Goal: Navigation & Orientation: Find specific page/section

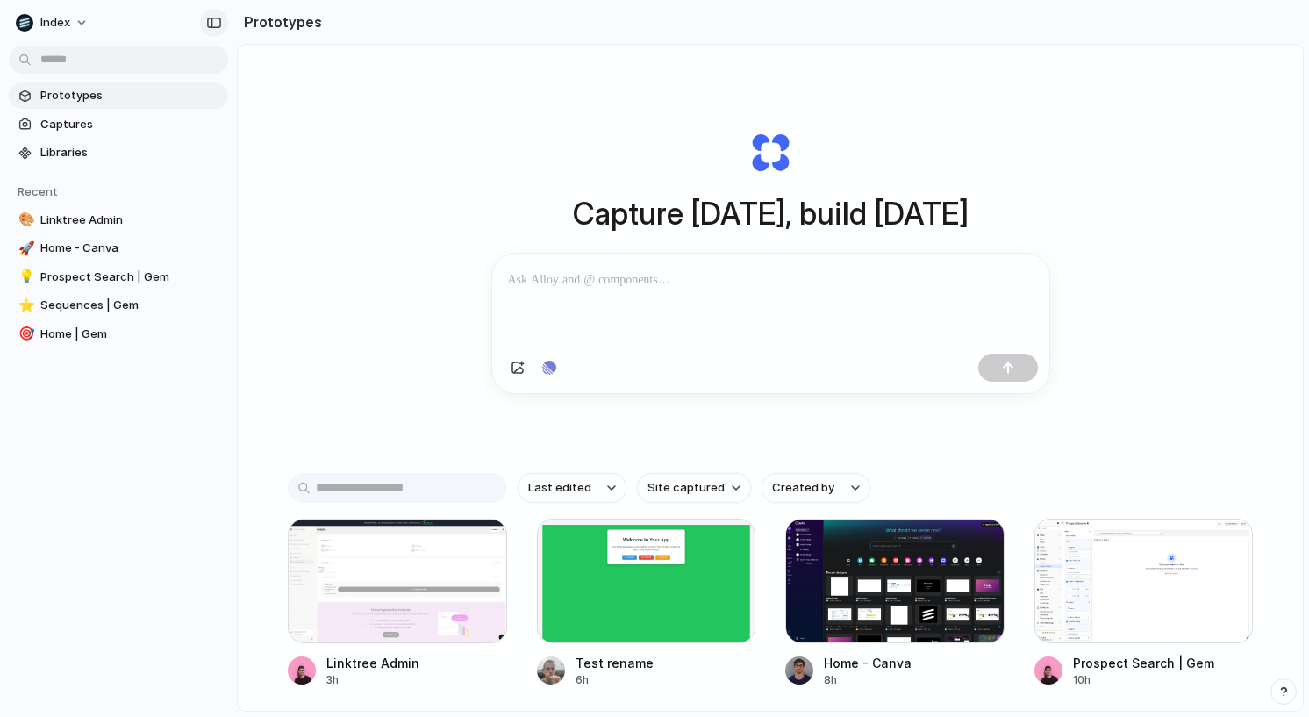
click at [217, 24] on div "button" at bounding box center [214, 23] width 16 height 12
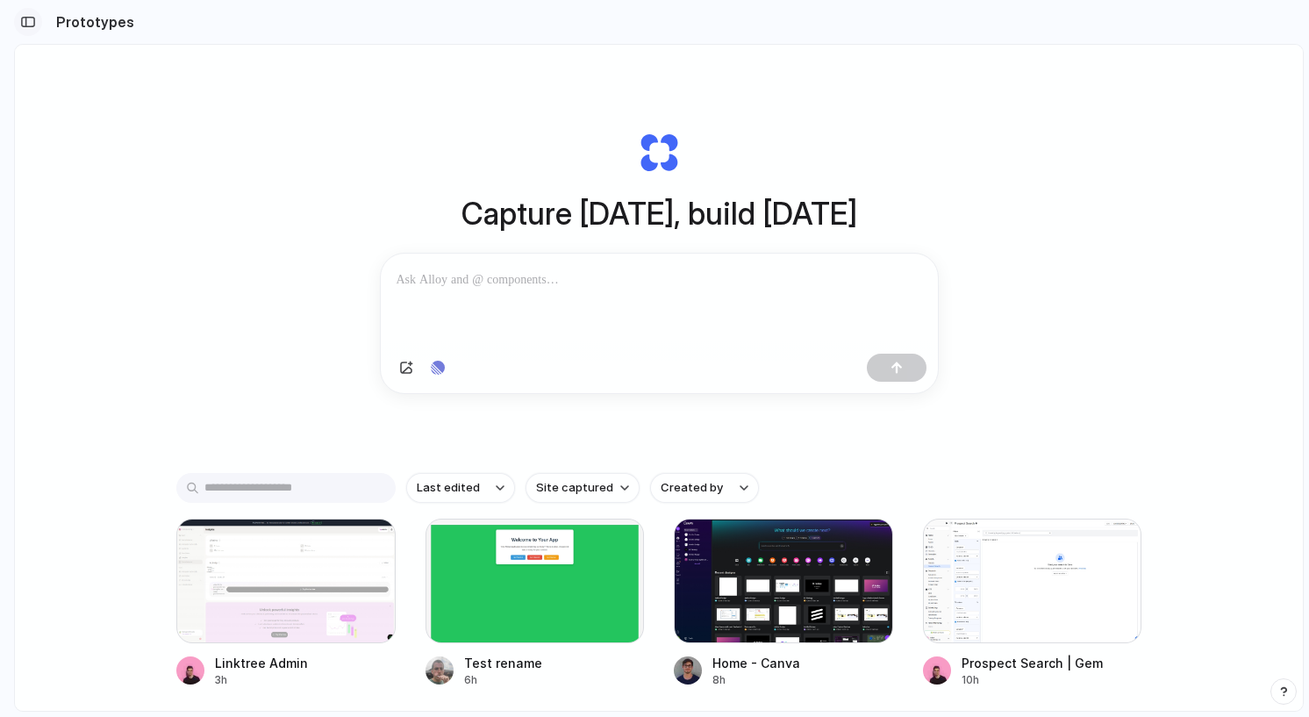
click at [25, 28] on button "button" at bounding box center [28, 22] width 28 height 28
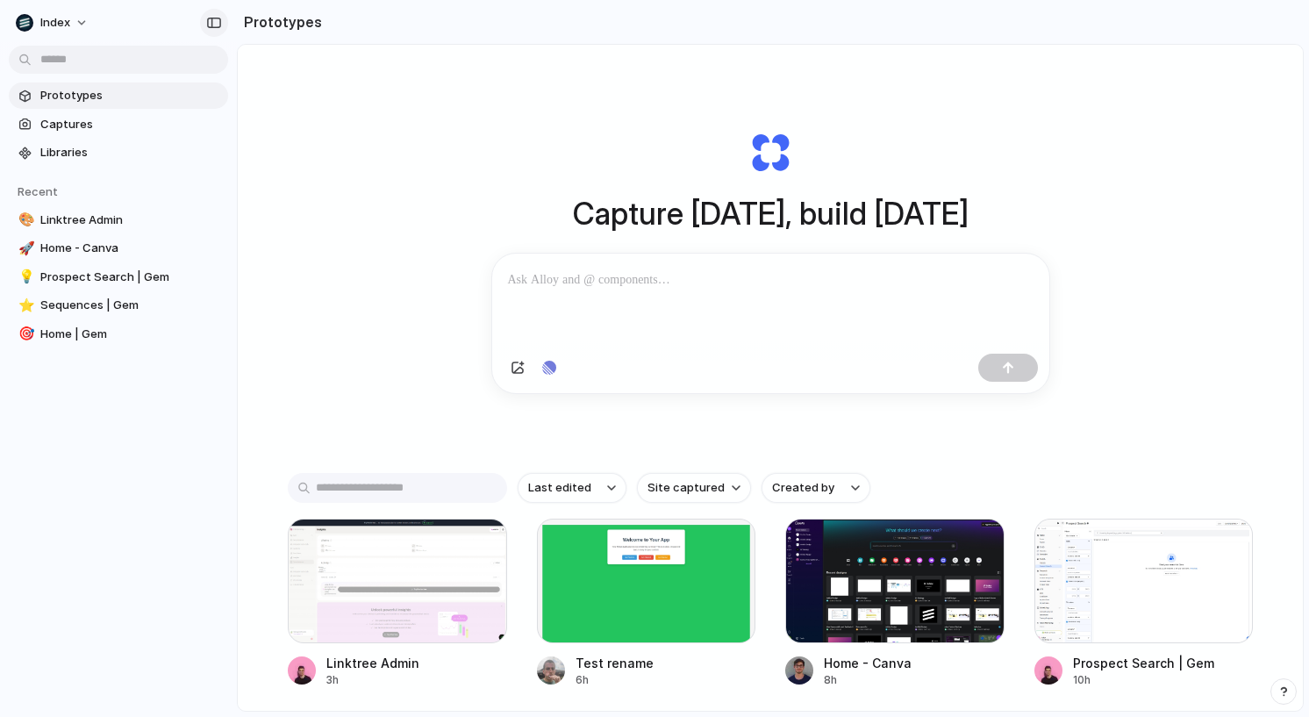
click at [207, 28] on div "button" at bounding box center [214, 23] width 16 height 12
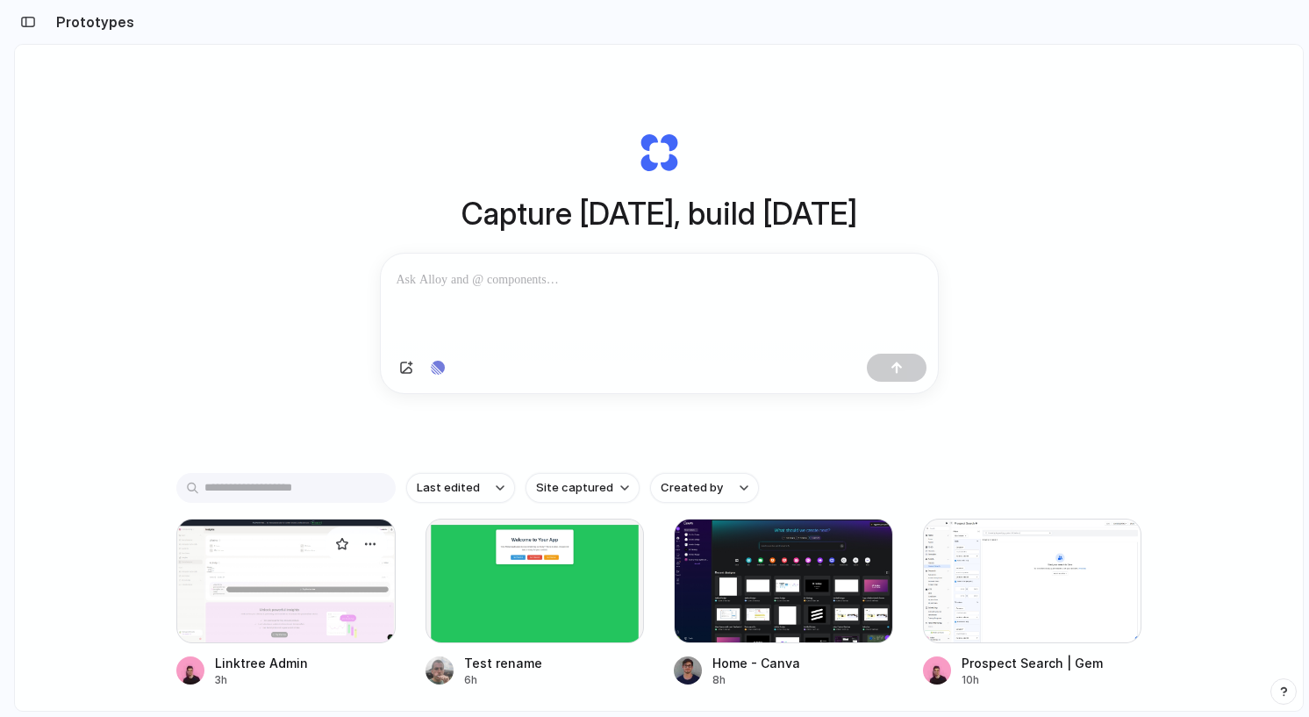
click at [275, 597] on div at bounding box center [285, 581] width 219 height 125
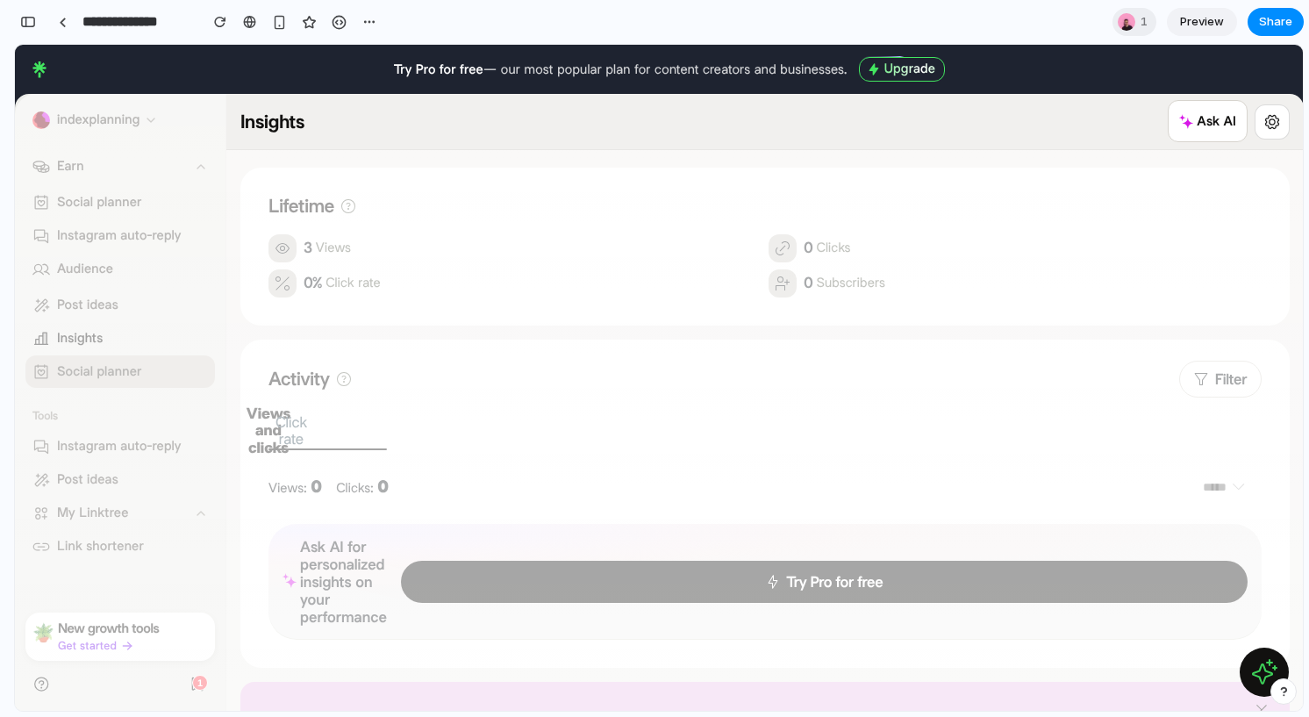
click at [27, 25] on div "button" at bounding box center [28, 22] width 16 height 12
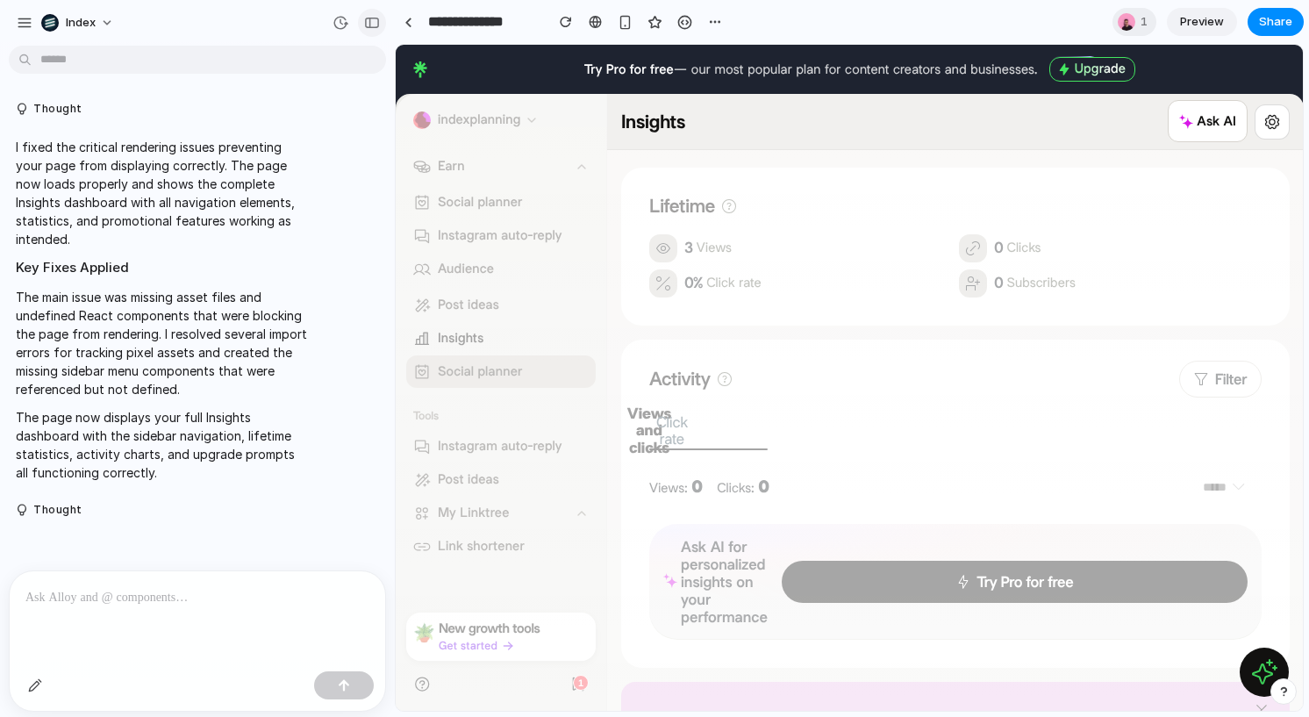
click at [366, 28] on button "button" at bounding box center [372, 23] width 28 height 28
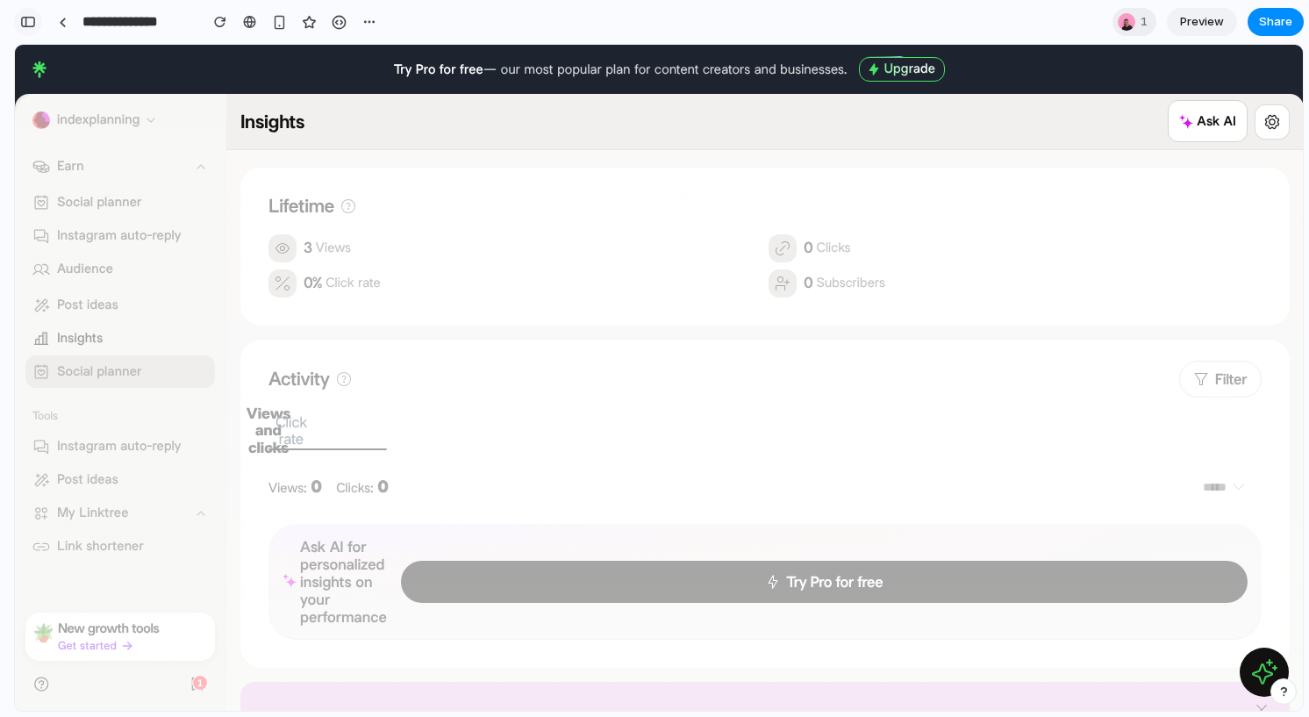
click at [37, 18] on button "button" at bounding box center [28, 22] width 28 height 28
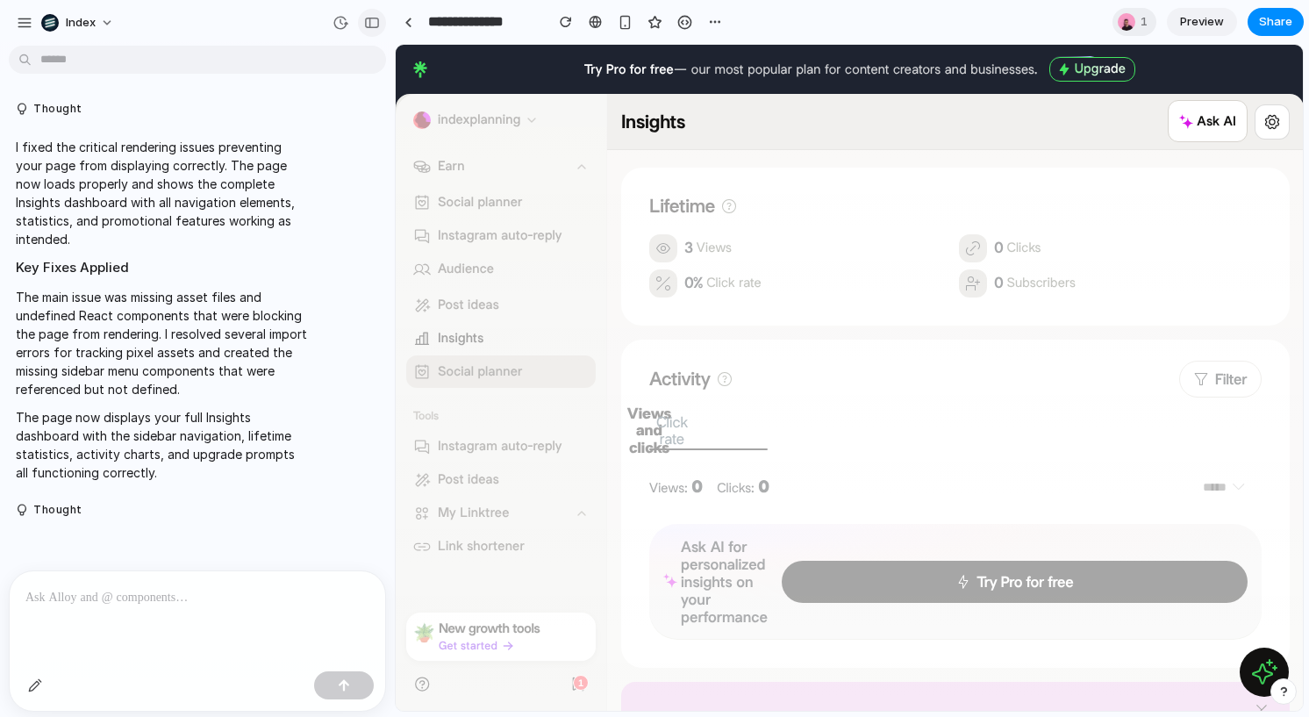
click at [363, 28] on button "button" at bounding box center [372, 23] width 28 height 28
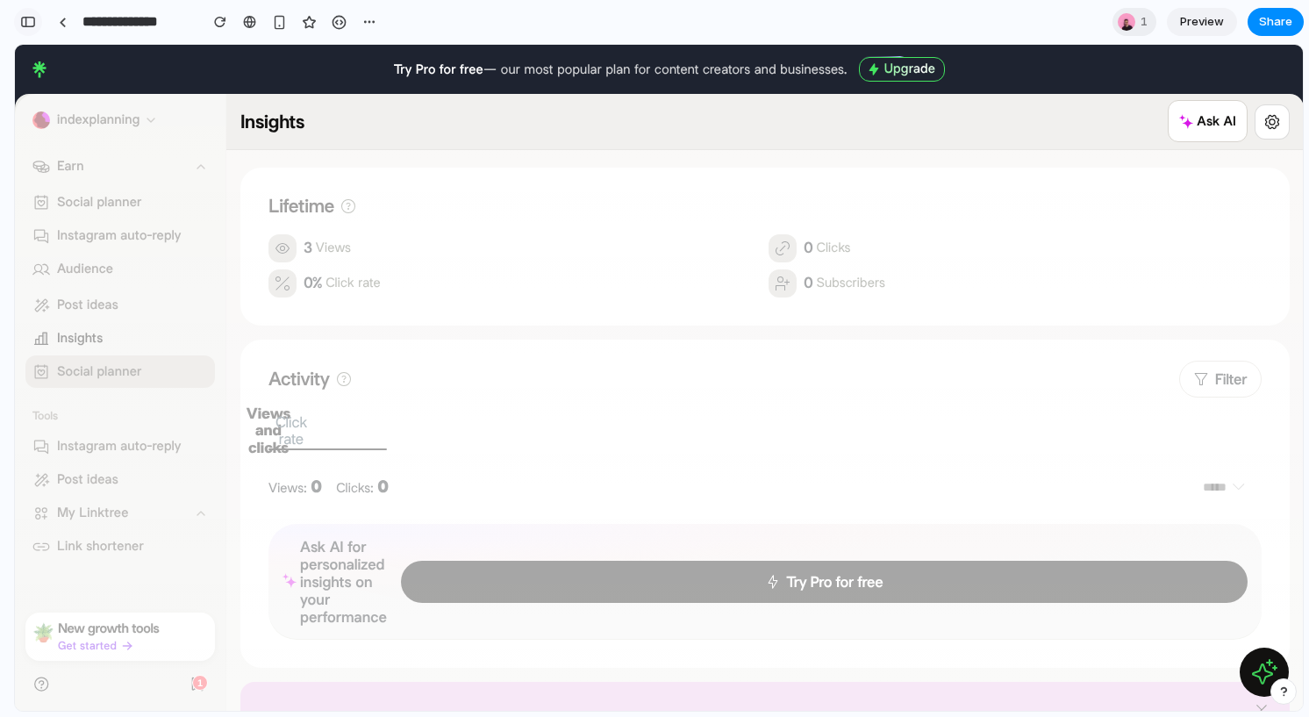
click at [32, 22] on div "button" at bounding box center [28, 22] width 16 height 12
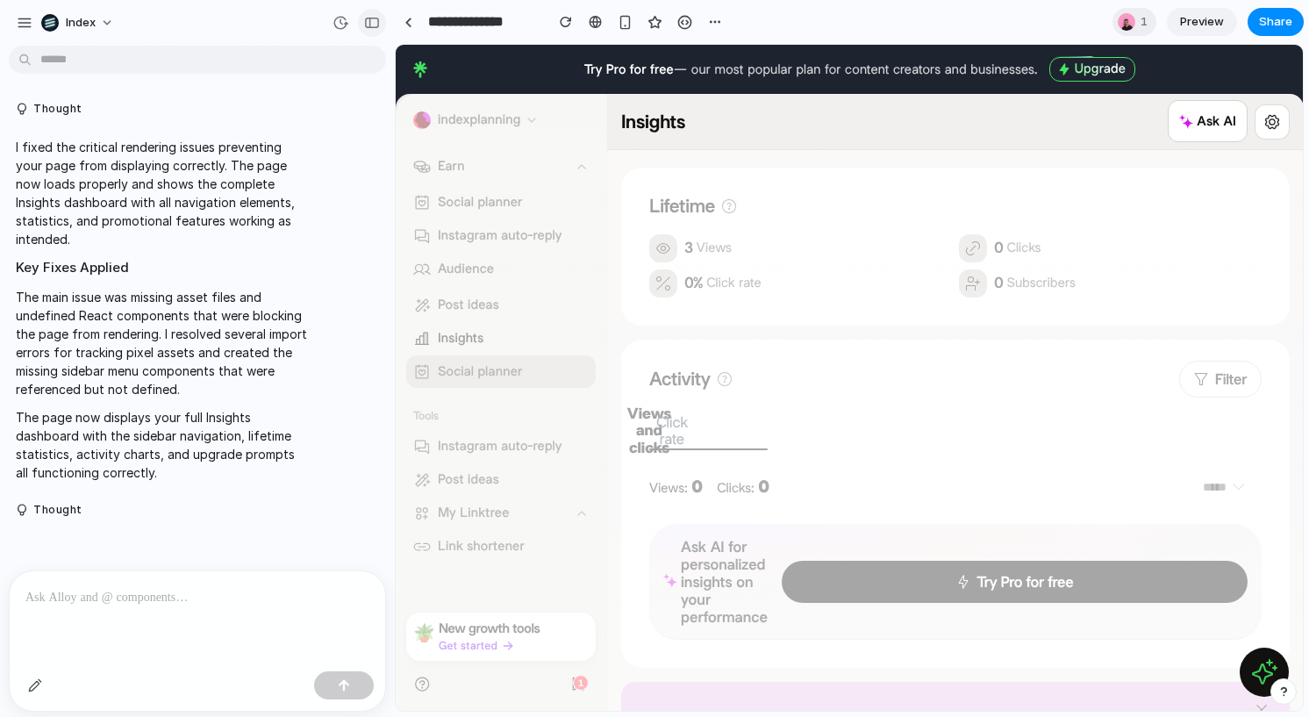
click at [369, 26] on div "button" at bounding box center [372, 23] width 16 height 12
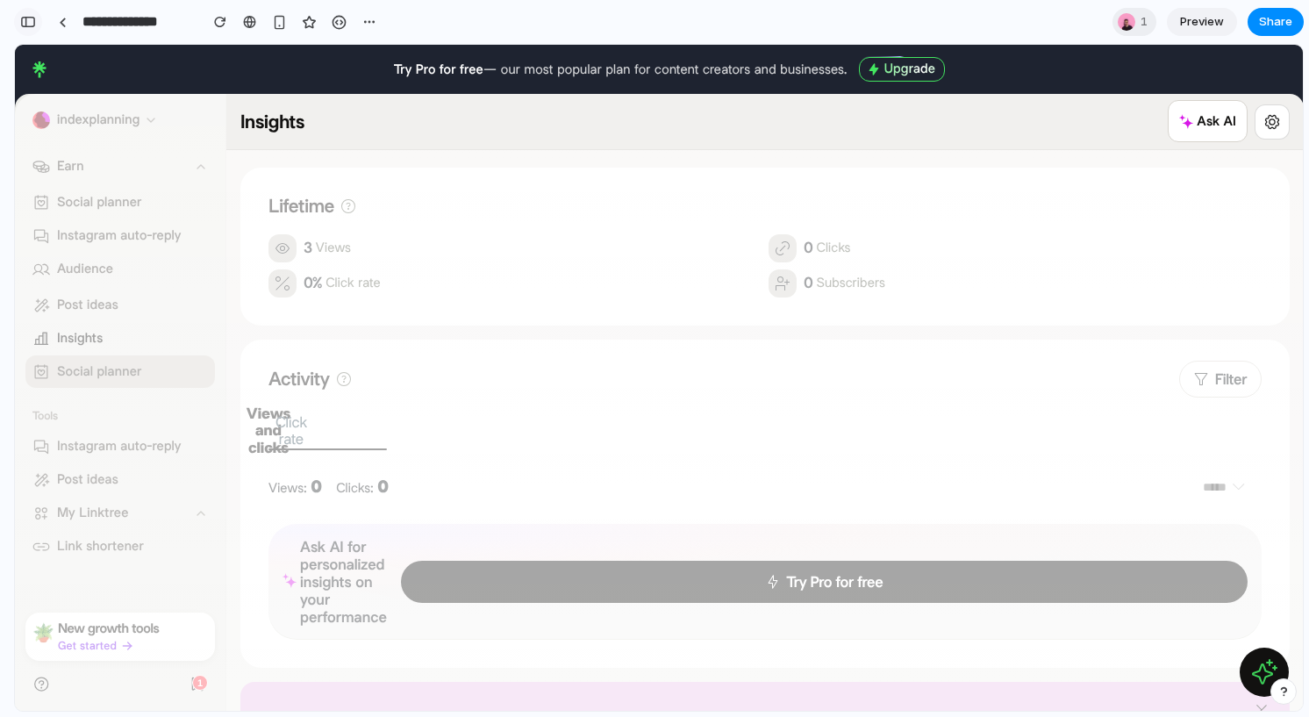
click at [30, 18] on div "button" at bounding box center [28, 22] width 16 height 12
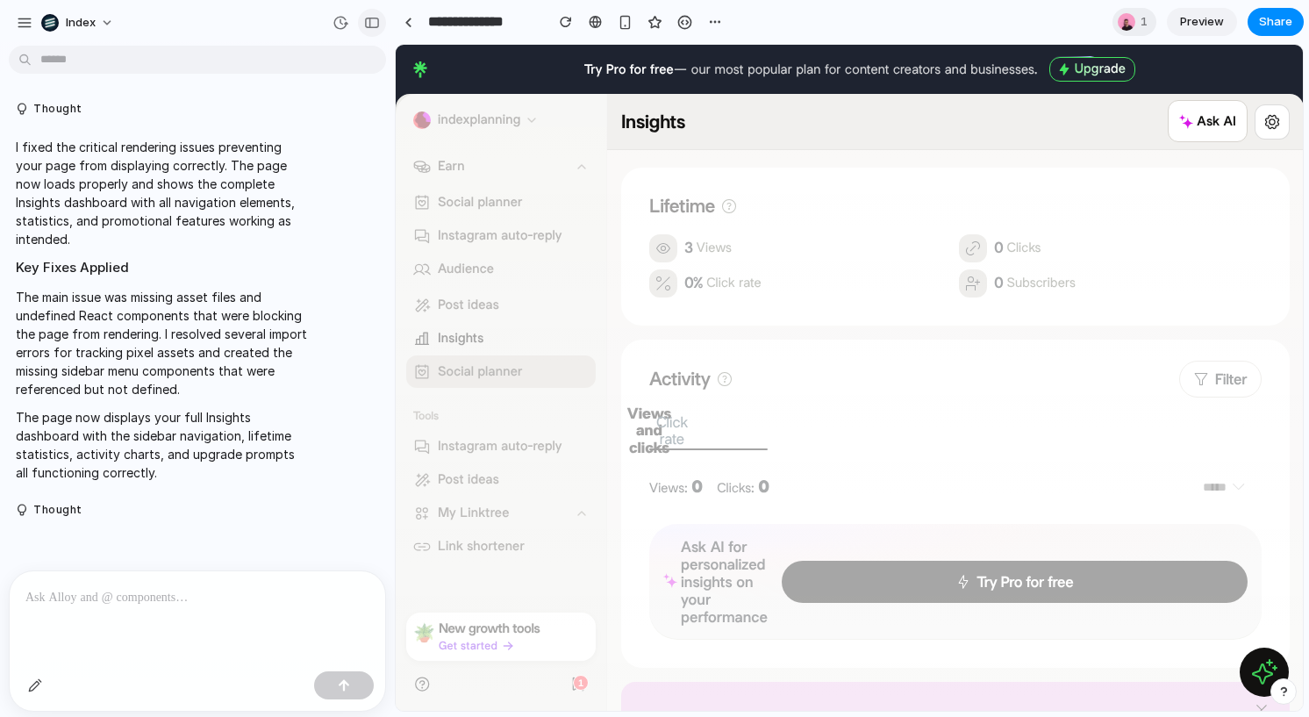
click at [368, 22] on div "button" at bounding box center [372, 23] width 16 height 12
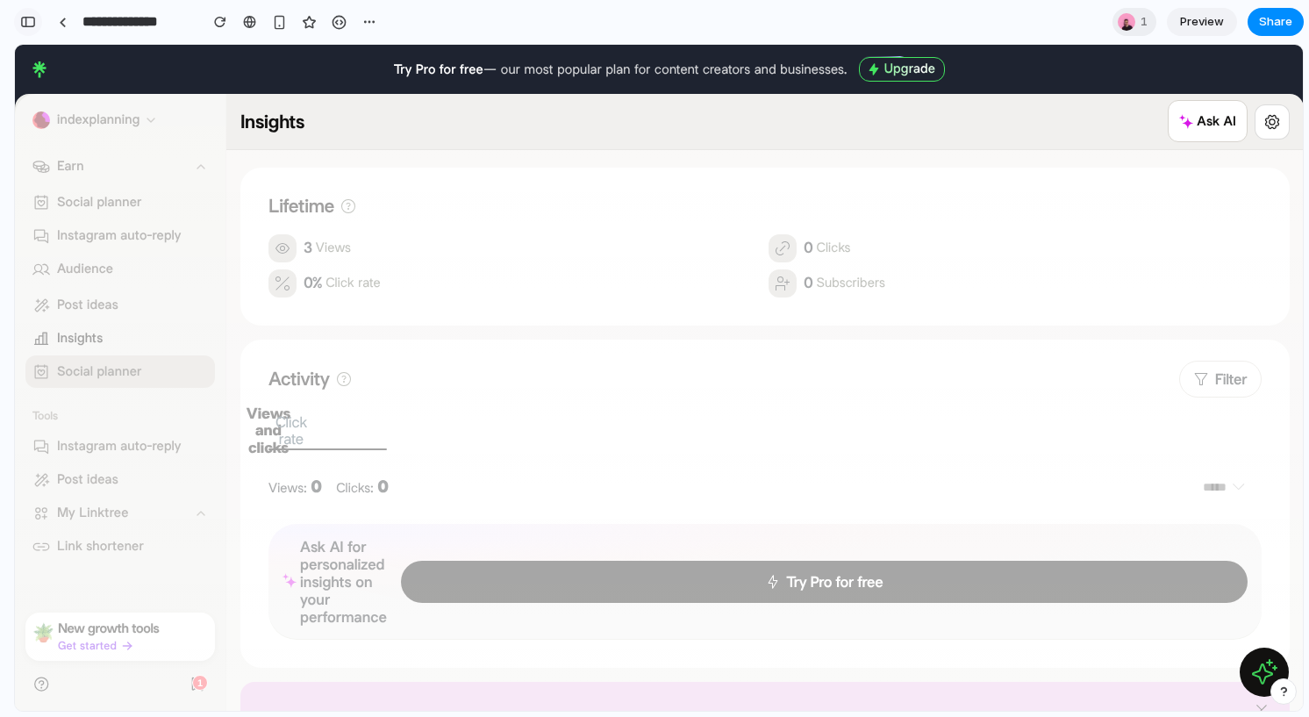
click at [34, 28] on button "button" at bounding box center [28, 22] width 28 height 28
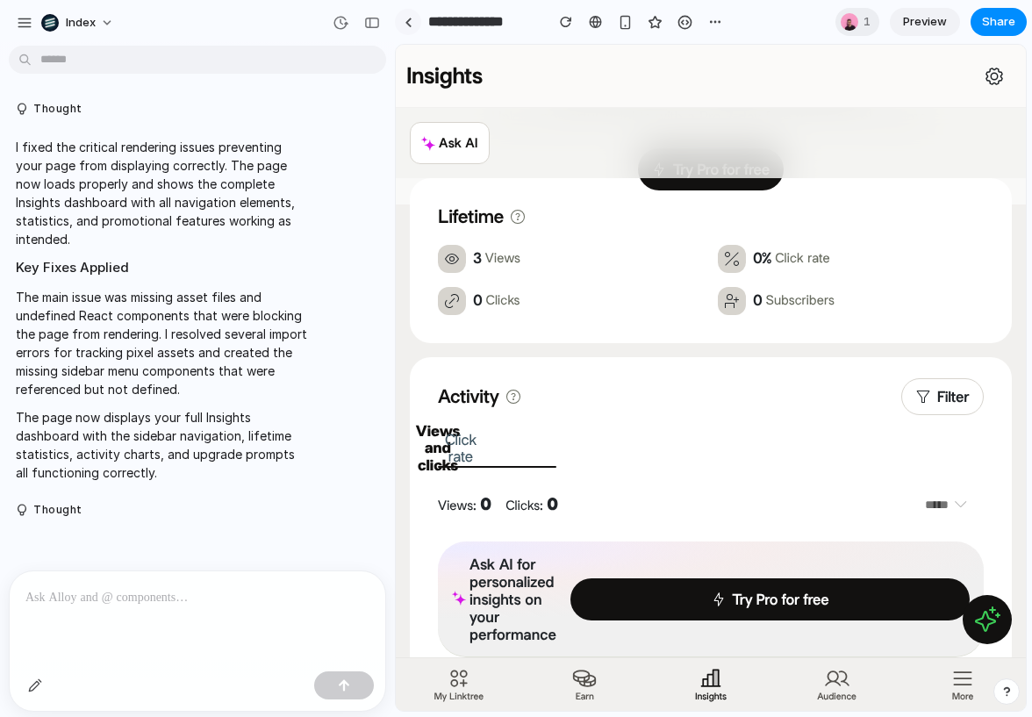
click at [405, 22] on div at bounding box center [408, 23] width 8 height 10
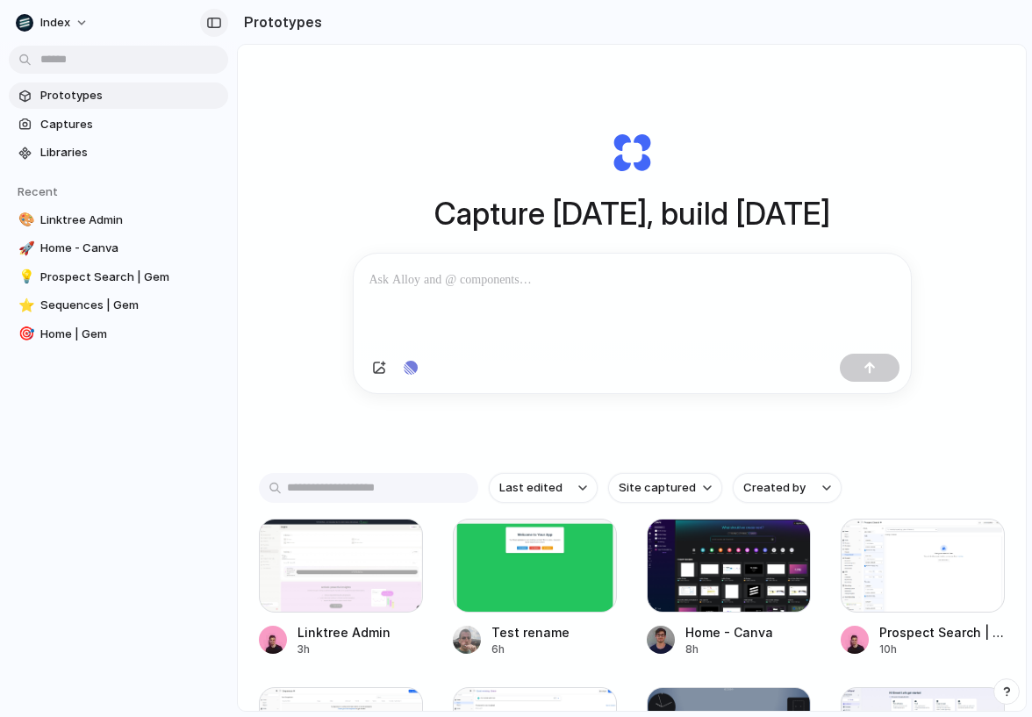
click at [206, 24] on div "button" at bounding box center [214, 23] width 16 height 12
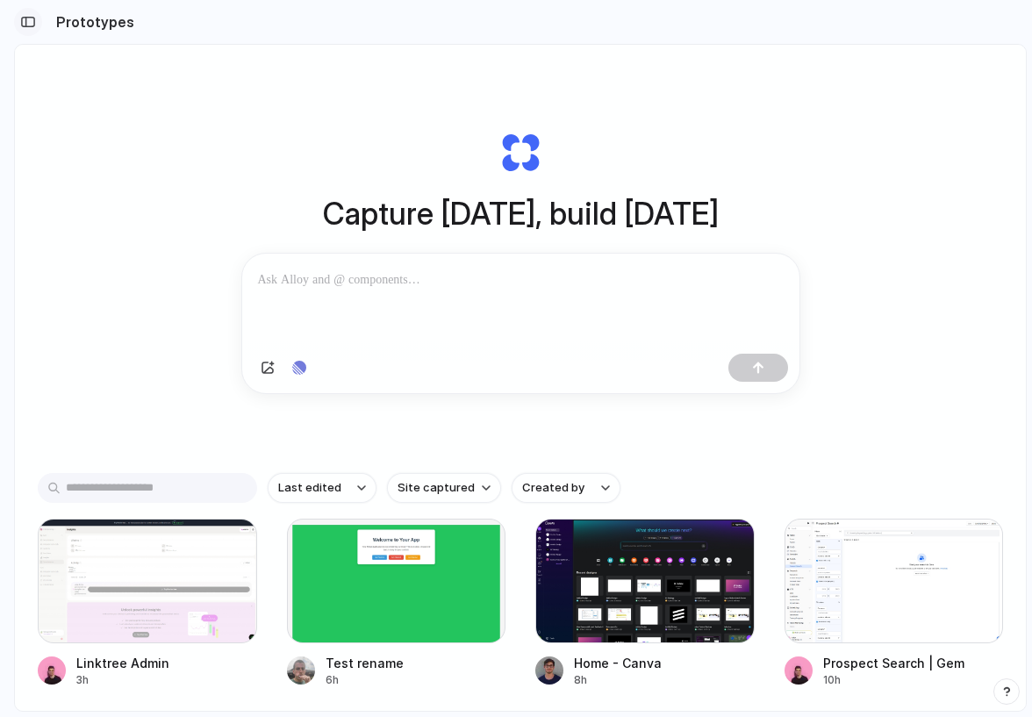
click at [27, 18] on div "button" at bounding box center [28, 22] width 16 height 12
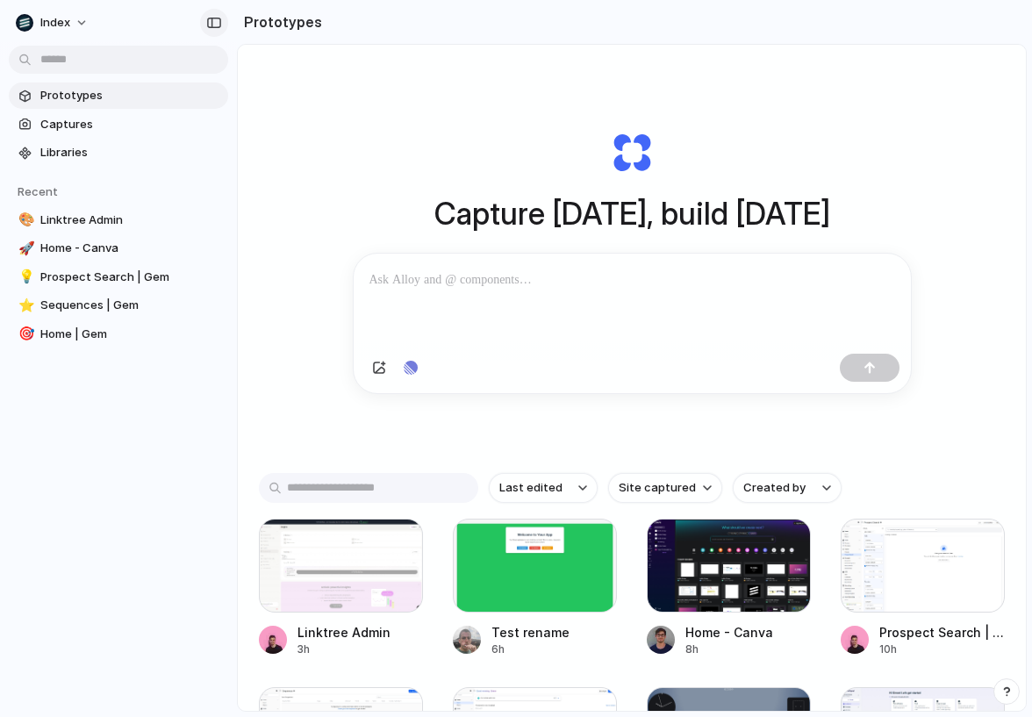
click at [212, 23] on div "button" at bounding box center [214, 23] width 16 height 12
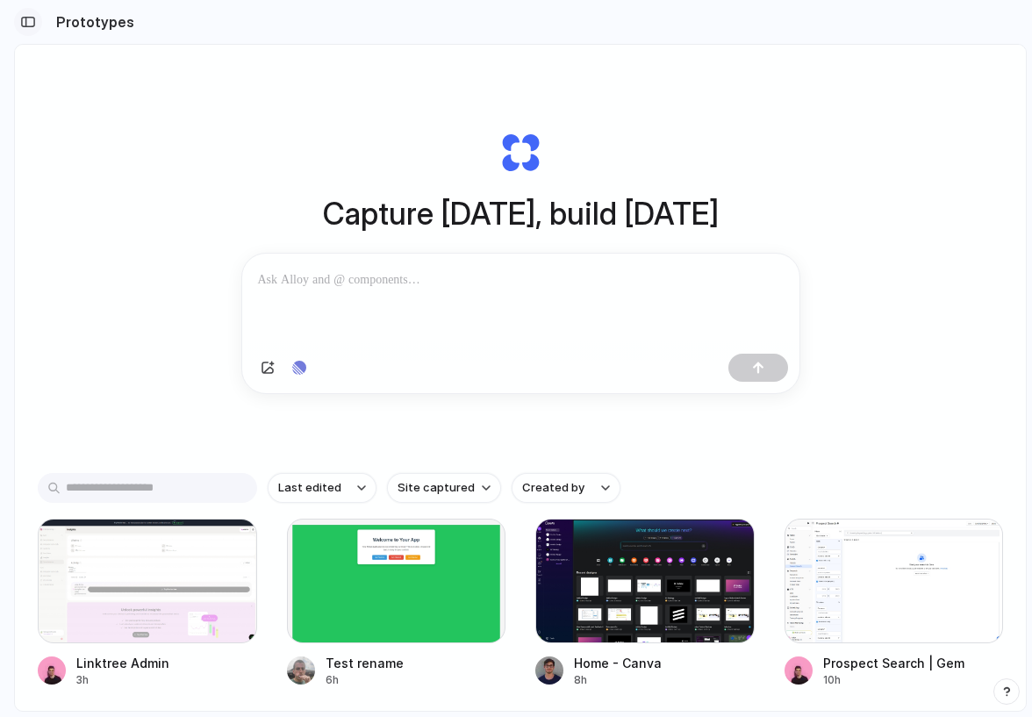
click at [22, 25] on div "button" at bounding box center [28, 22] width 16 height 12
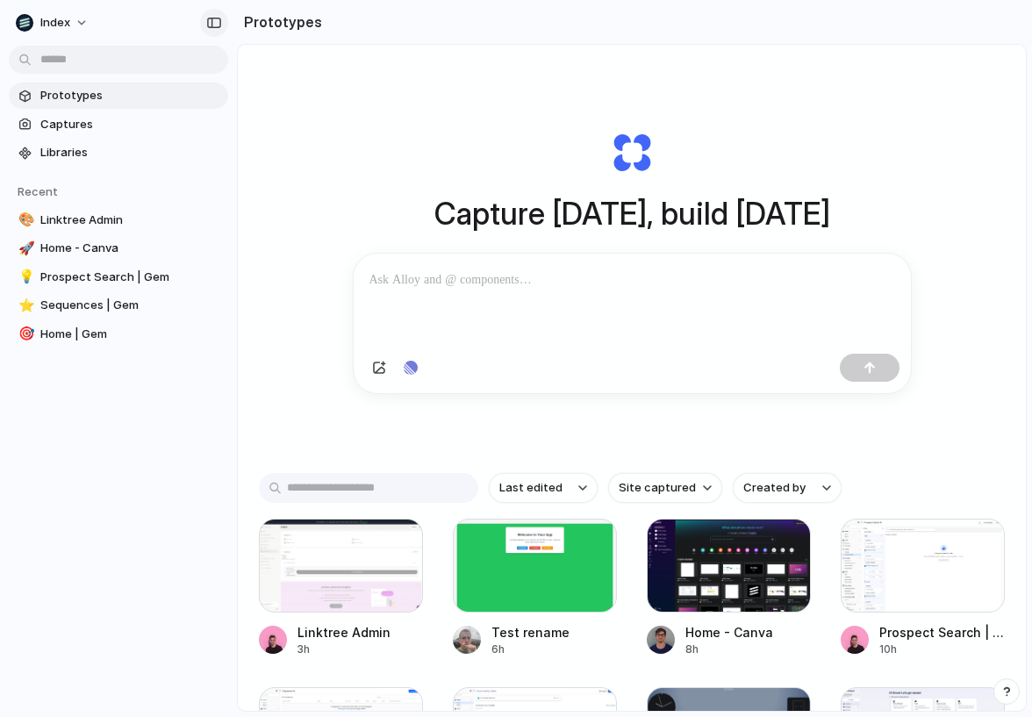
click at [218, 17] on div "button" at bounding box center [214, 23] width 16 height 12
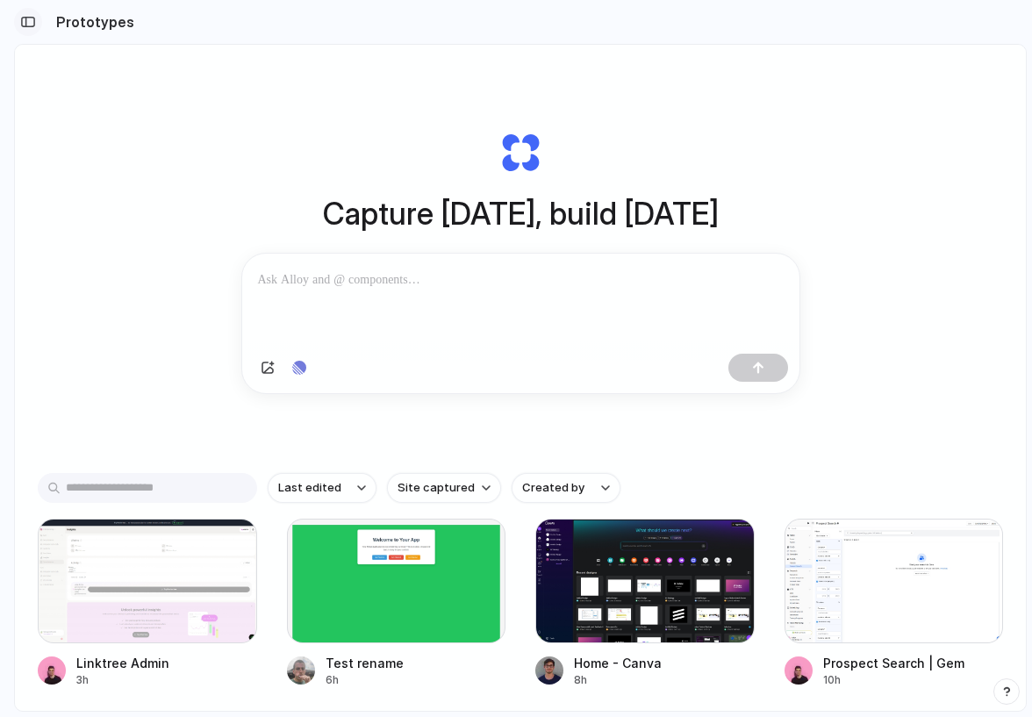
click at [25, 29] on button "button" at bounding box center [28, 22] width 28 height 28
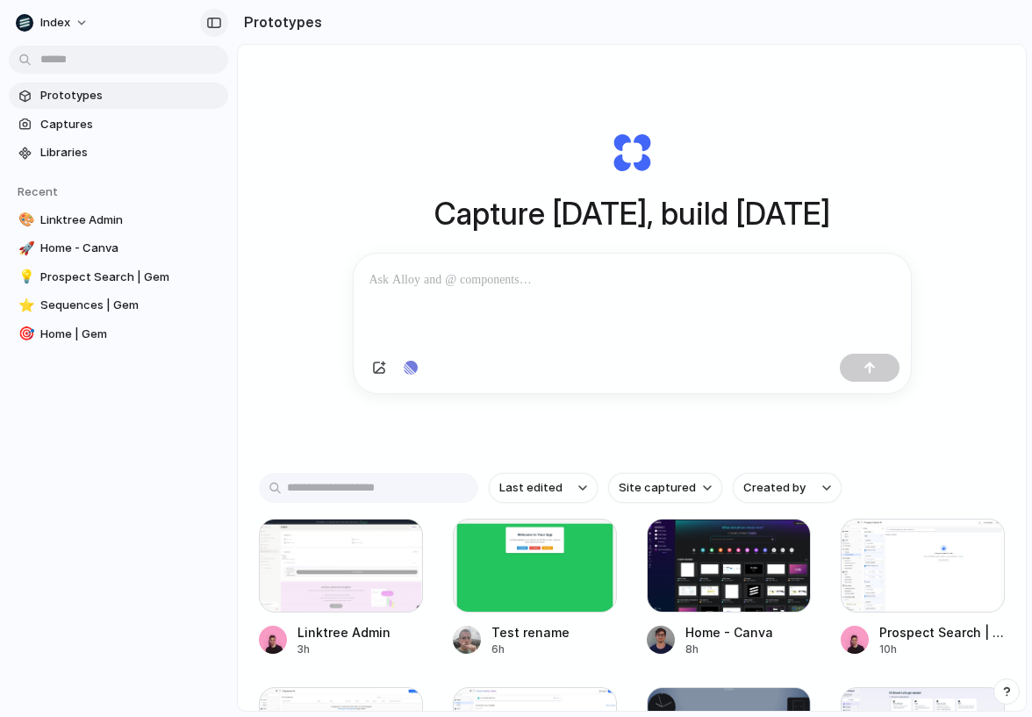
click at [207, 24] on div "button" at bounding box center [214, 23] width 16 height 12
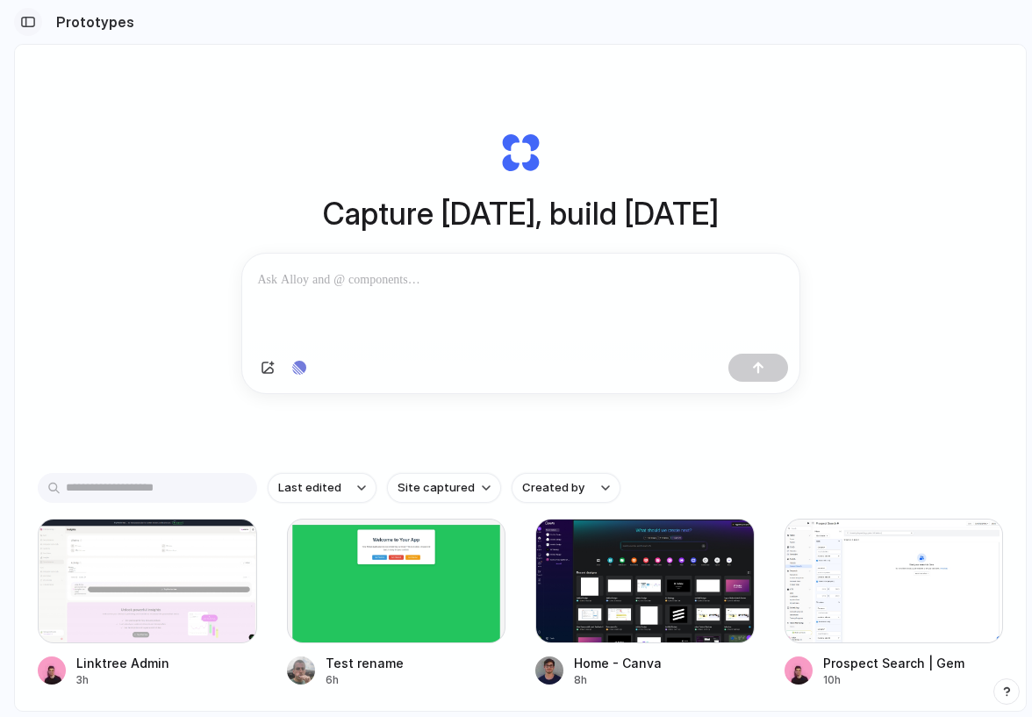
click at [30, 18] on div "button" at bounding box center [28, 22] width 16 height 12
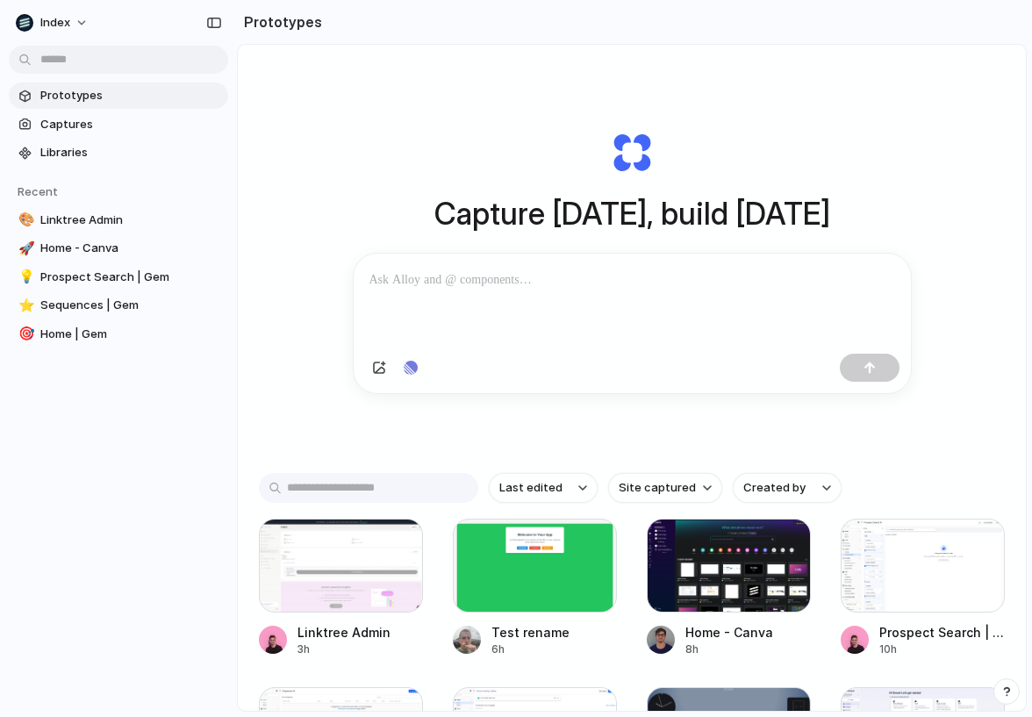
click at [907, 144] on div "Capture [DATE], build [DATE] Clone web app Clone screenshot Start from existing…" at bounding box center [632, 262] width 702 height 393
click at [213, 26] on div "button" at bounding box center [214, 23] width 16 height 12
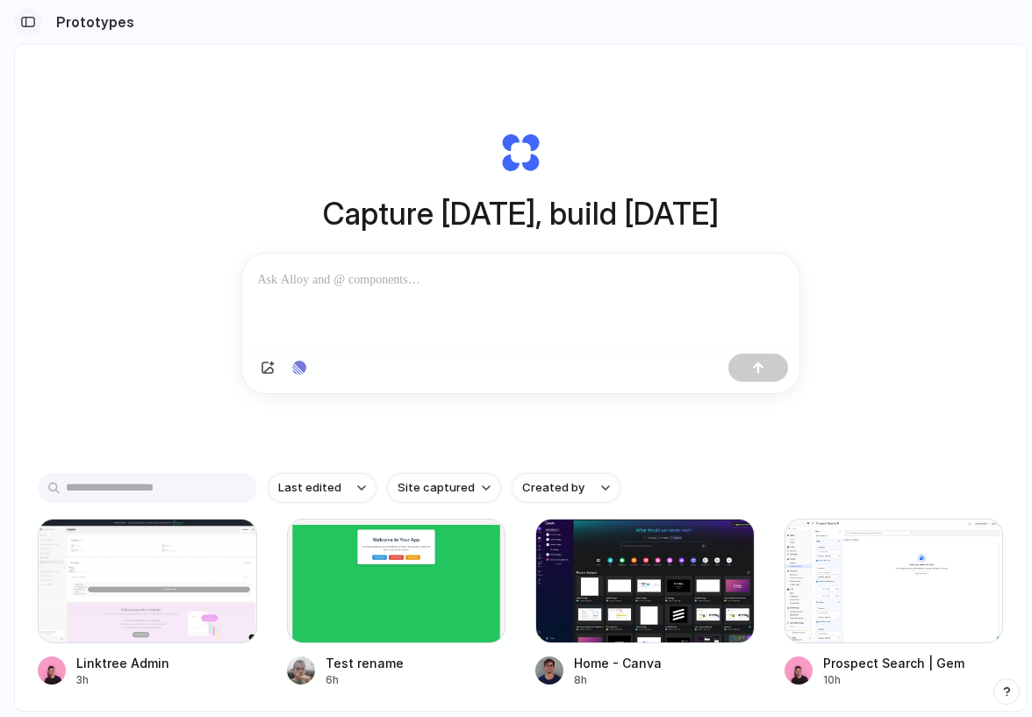
click at [30, 19] on div "button" at bounding box center [28, 22] width 16 height 12
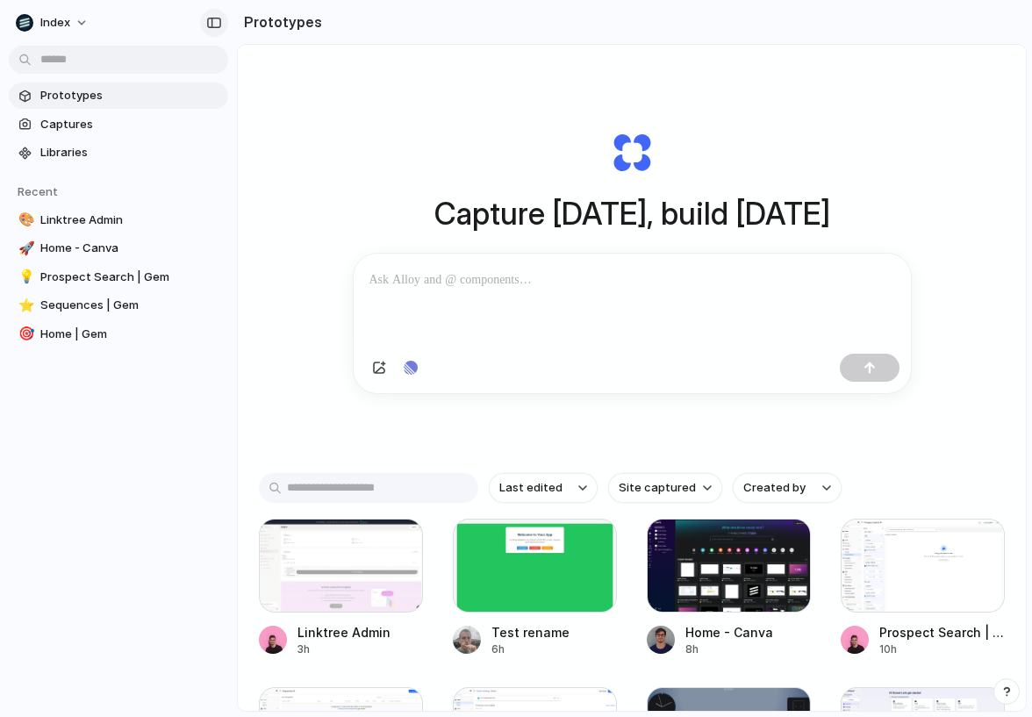
click at [216, 19] on div "button" at bounding box center [214, 23] width 16 height 12
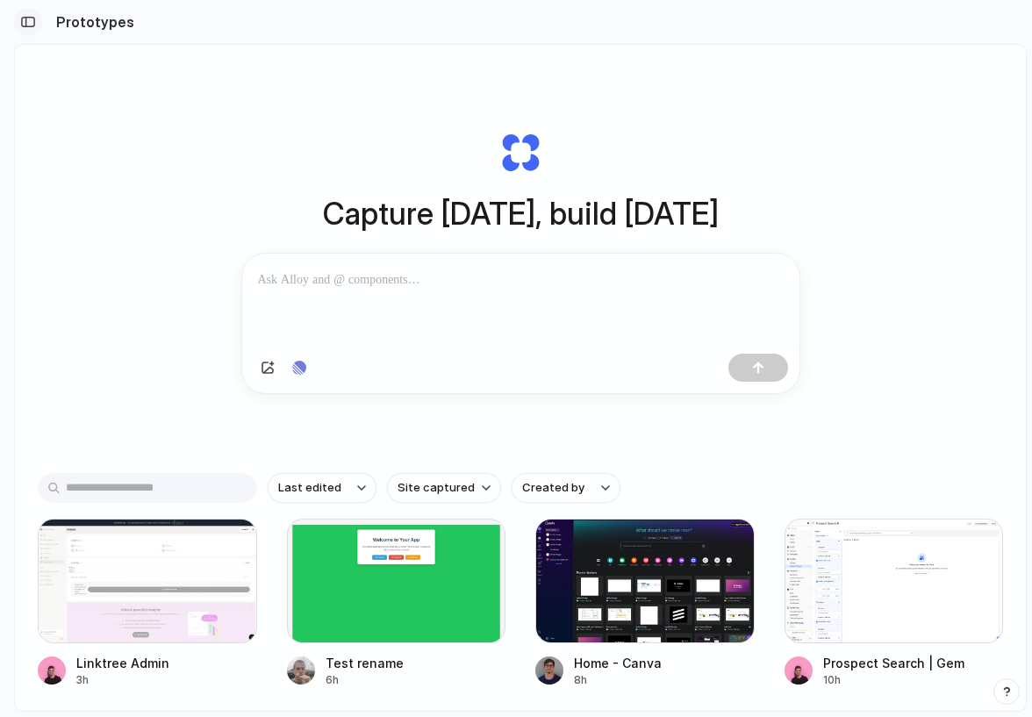
click at [32, 30] on button "button" at bounding box center [28, 22] width 28 height 28
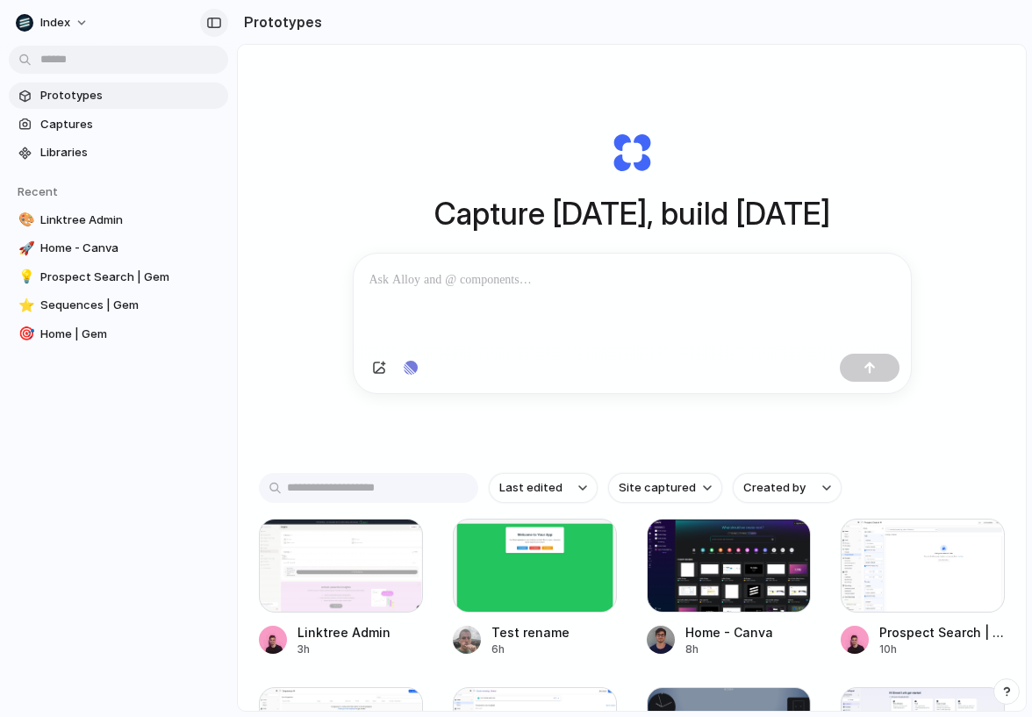
click at [216, 24] on div "button" at bounding box center [214, 23] width 16 height 12
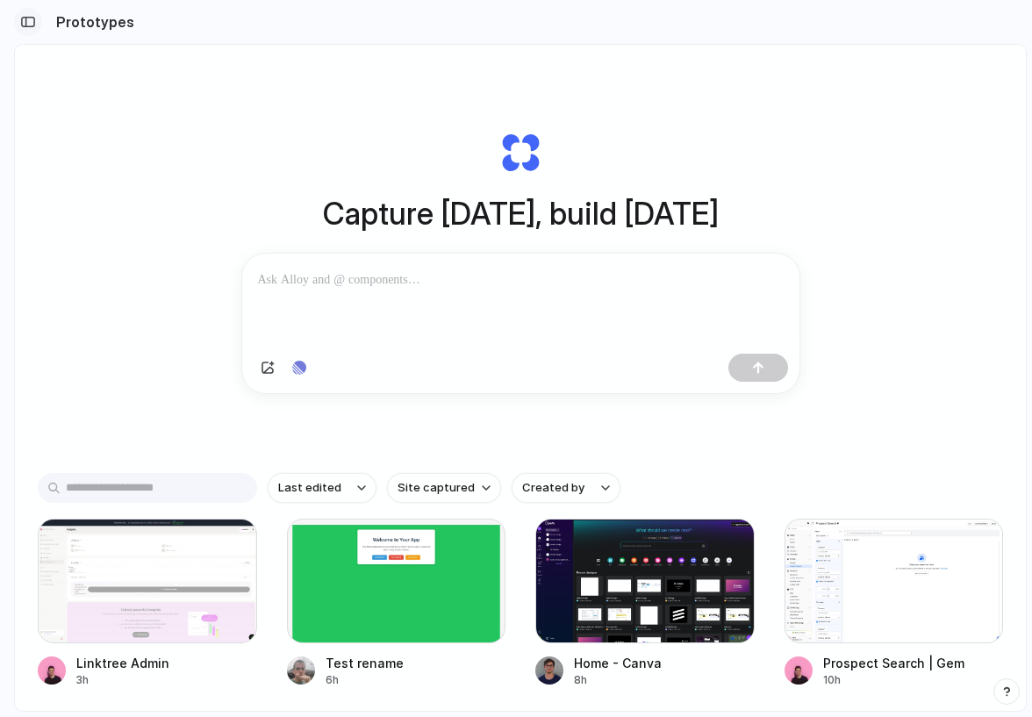
click at [27, 20] on div "button" at bounding box center [28, 22] width 16 height 12
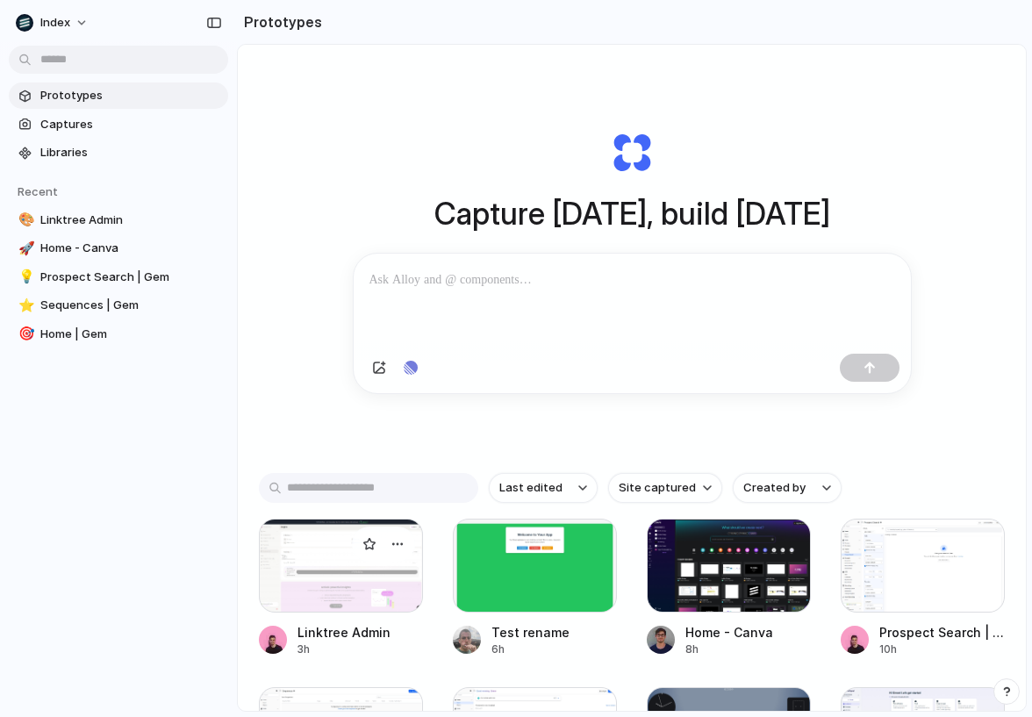
click at [315, 601] on div at bounding box center [341, 566] width 164 height 94
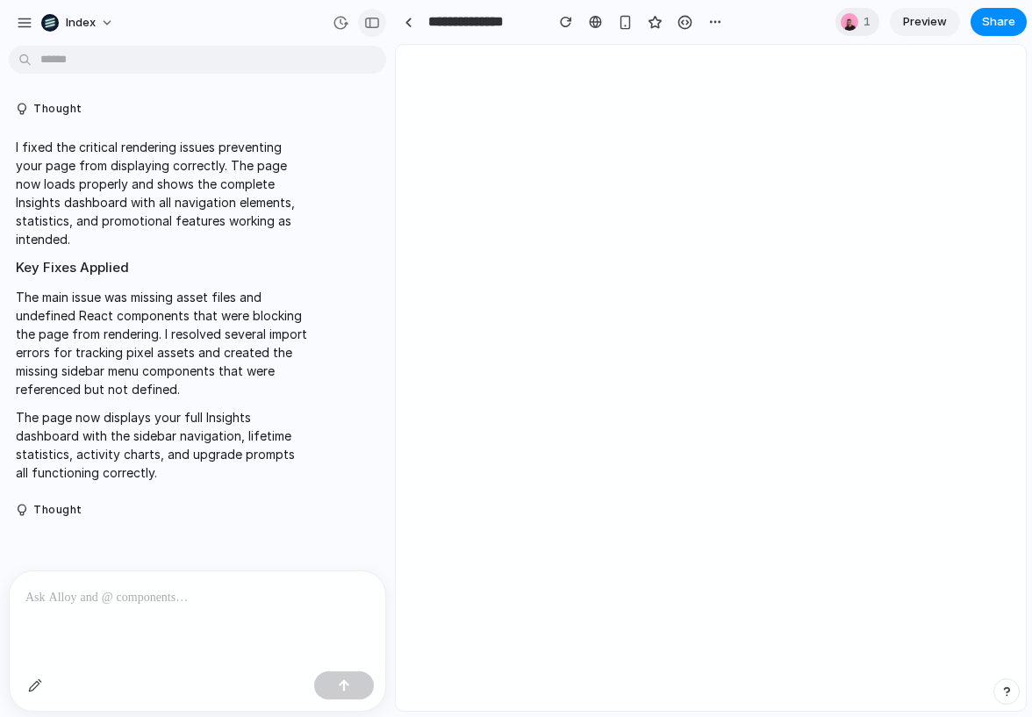
click at [367, 20] on div "button" at bounding box center [372, 23] width 16 height 12
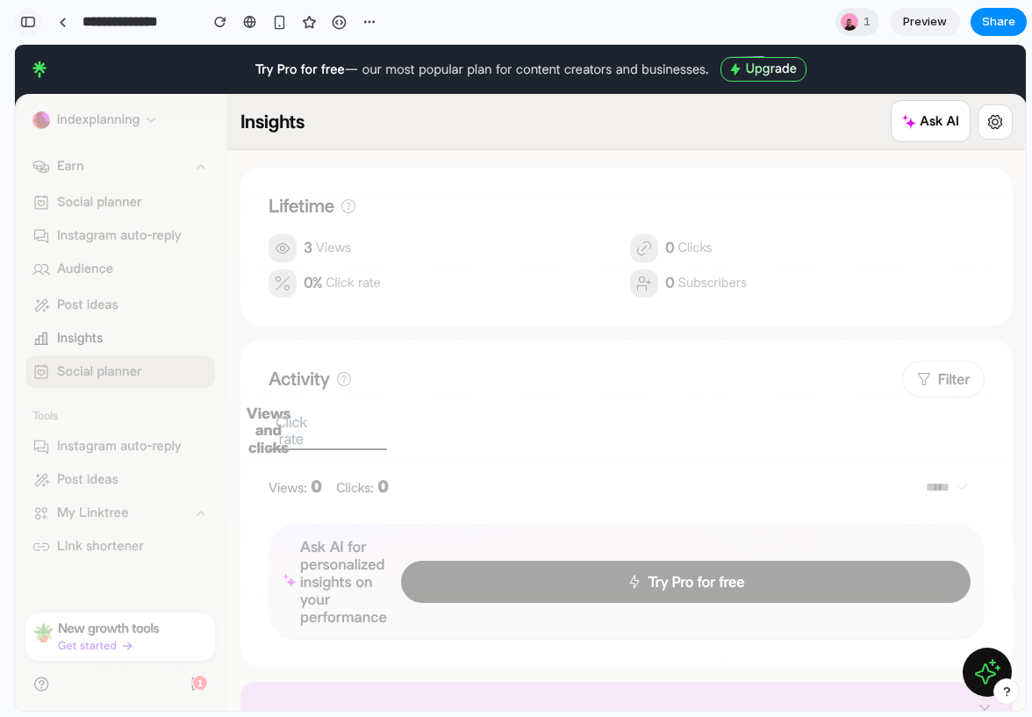
click at [37, 24] on button "button" at bounding box center [28, 22] width 28 height 28
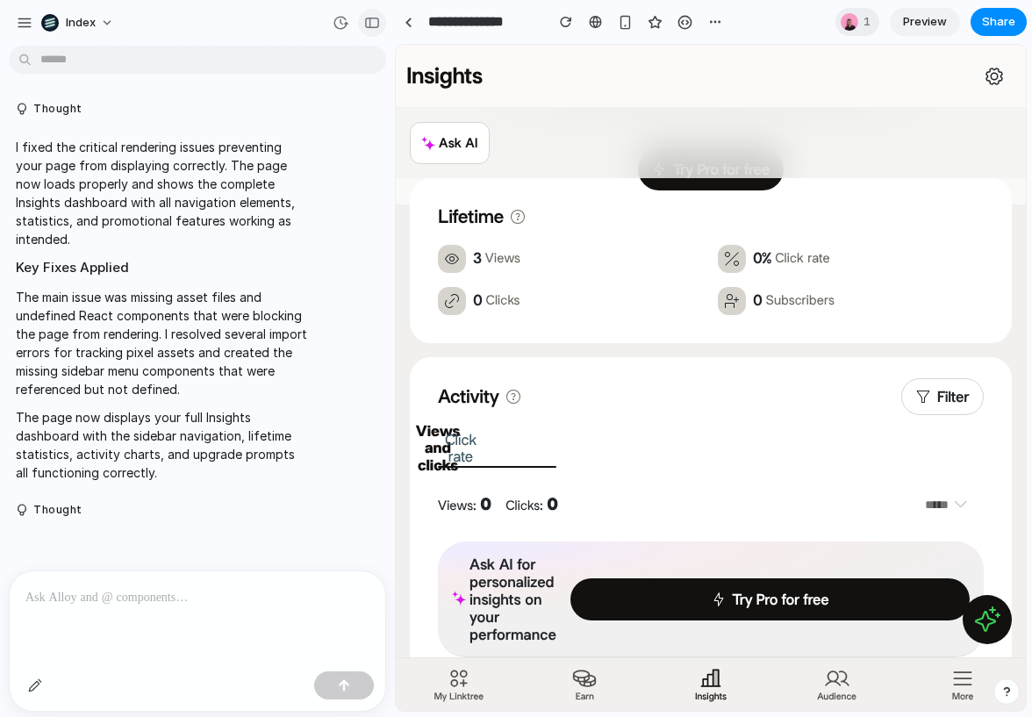
click at [369, 20] on div "button" at bounding box center [372, 23] width 16 height 12
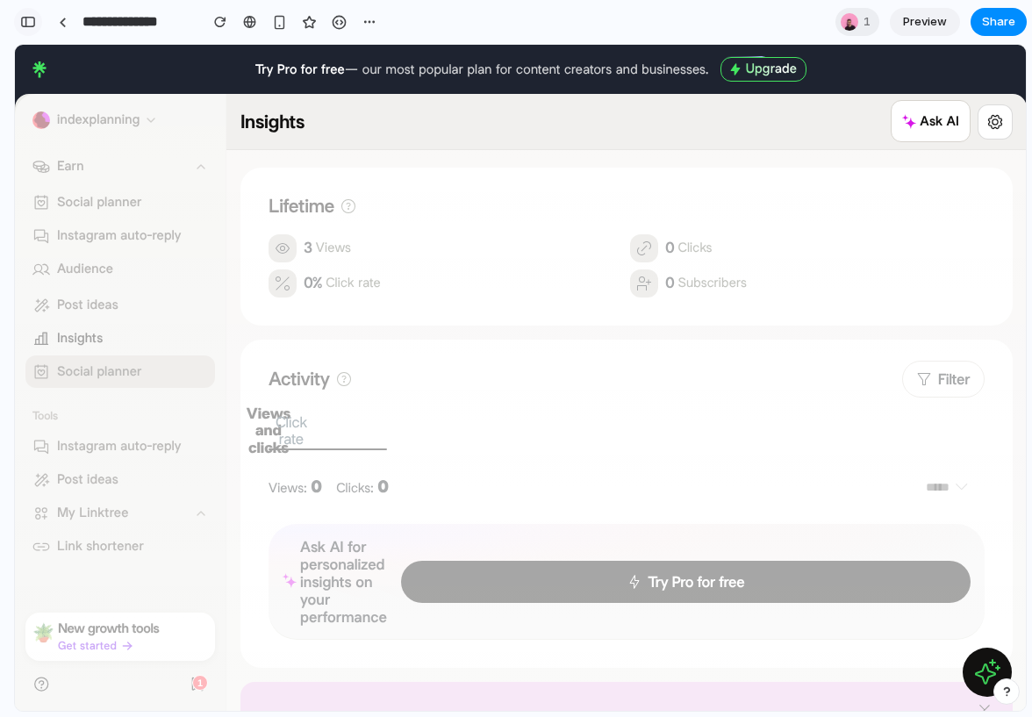
click at [27, 19] on div "button" at bounding box center [28, 22] width 16 height 12
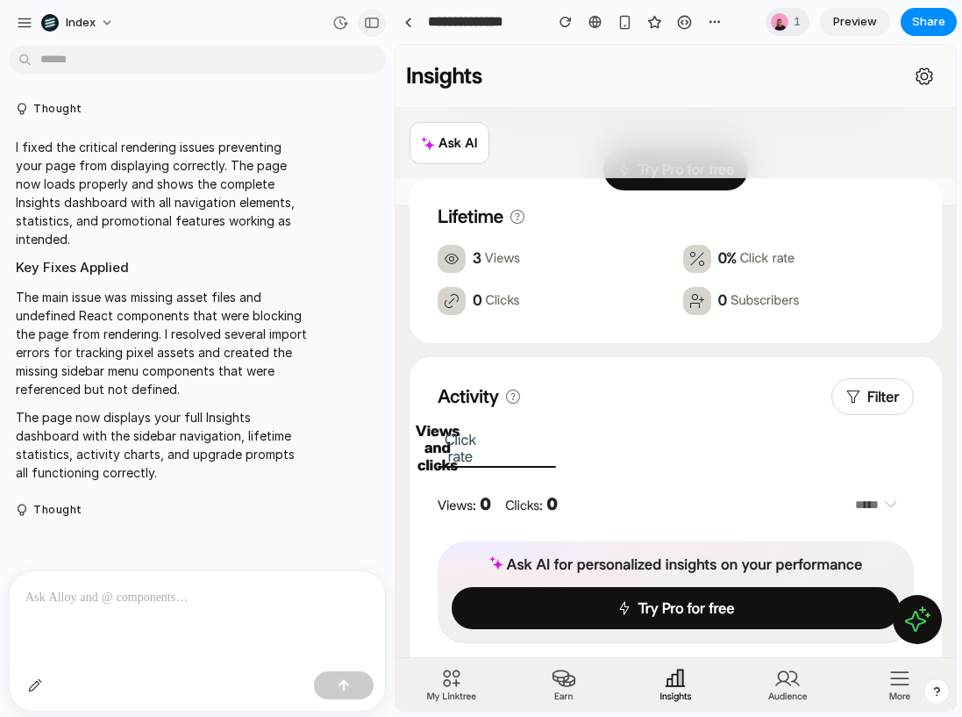
click at [371, 23] on div "button" at bounding box center [372, 23] width 16 height 12
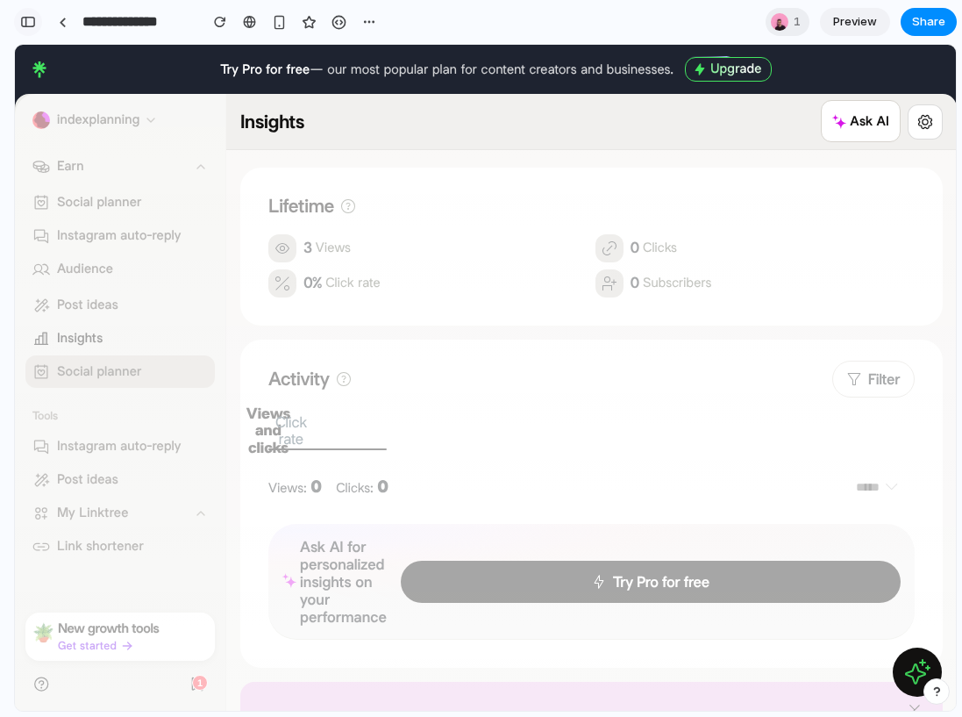
click at [24, 19] on div "button" at bounding box center [28, 22] width 16 height 12
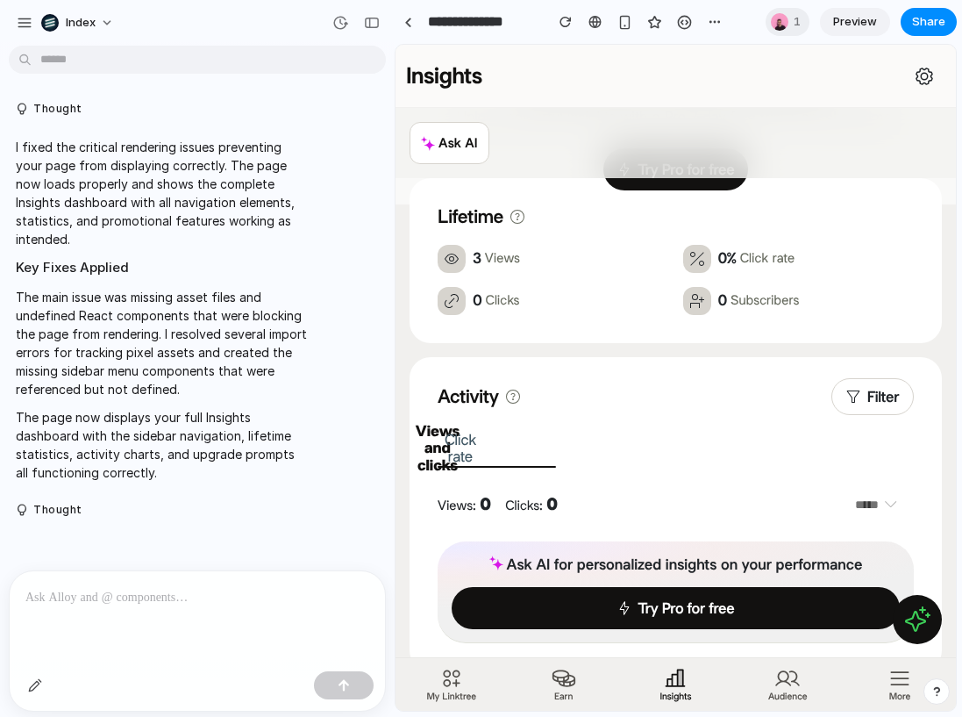
click at [396, 34] on div at bounding box center [408, 22] width 26 height 26
click at [402, 26] on link at bounding box center [408, 22] width 26 height 26
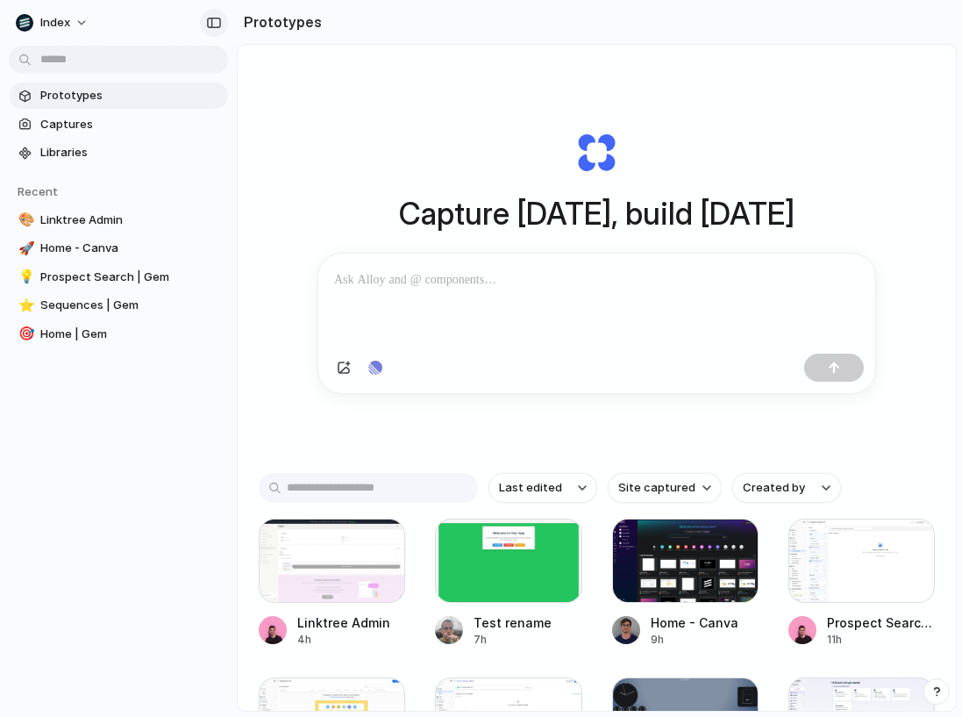
click at [211, 20] on div "button" at bounding box center [214, 23] width 16 height 12
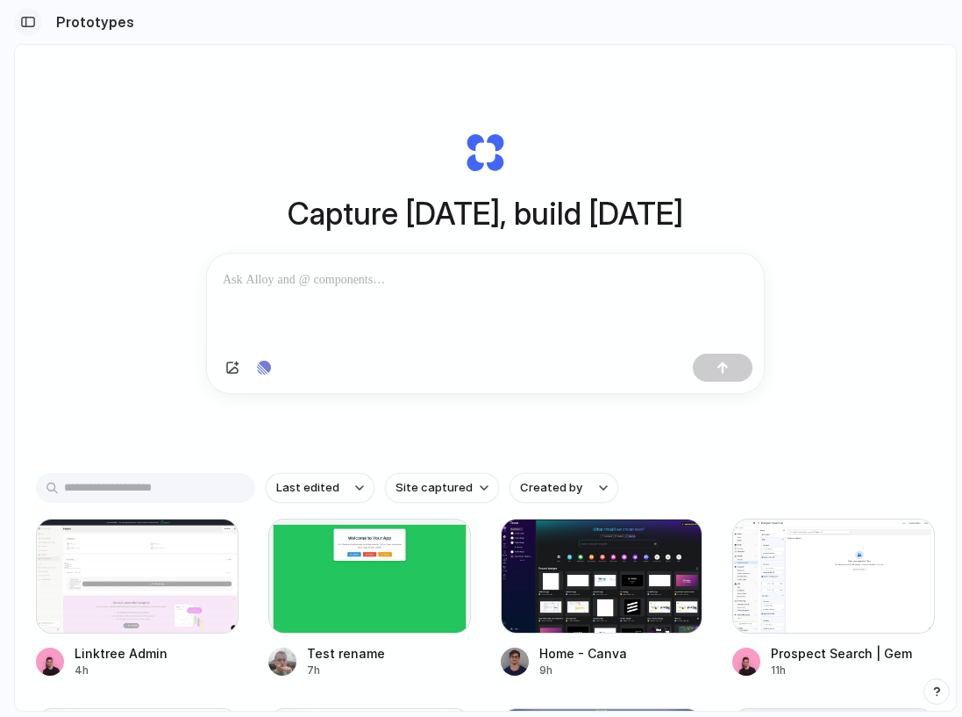
click at [26, 22] on div "button" at bounding box center [28, 22] width 16 height 12
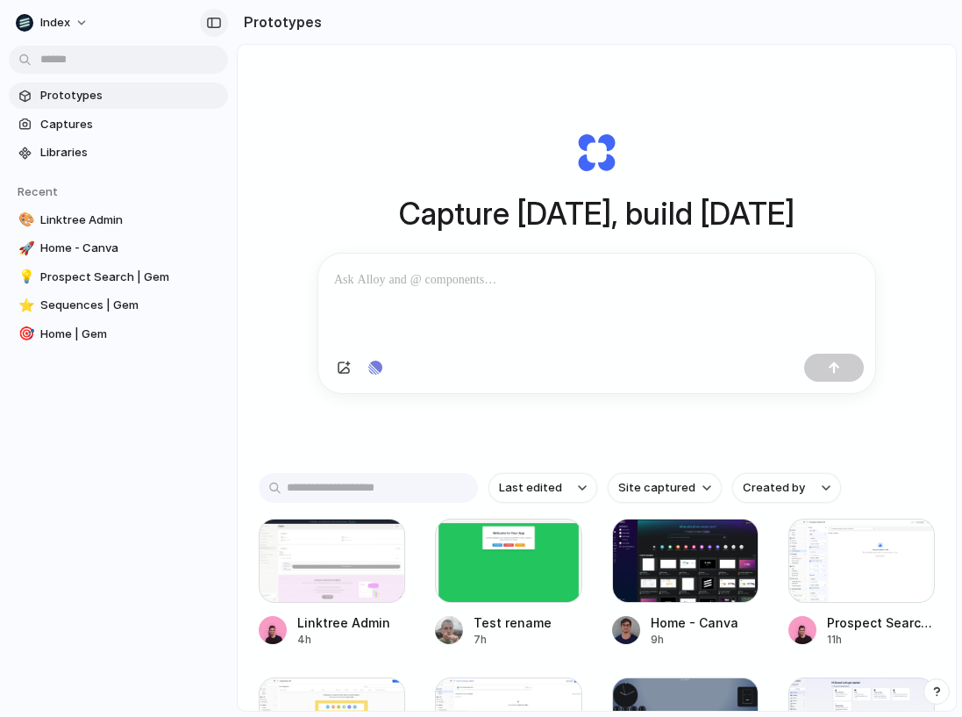
click at [209, 26] on div "button" at bounding box center [214, 23] width 16 height 12
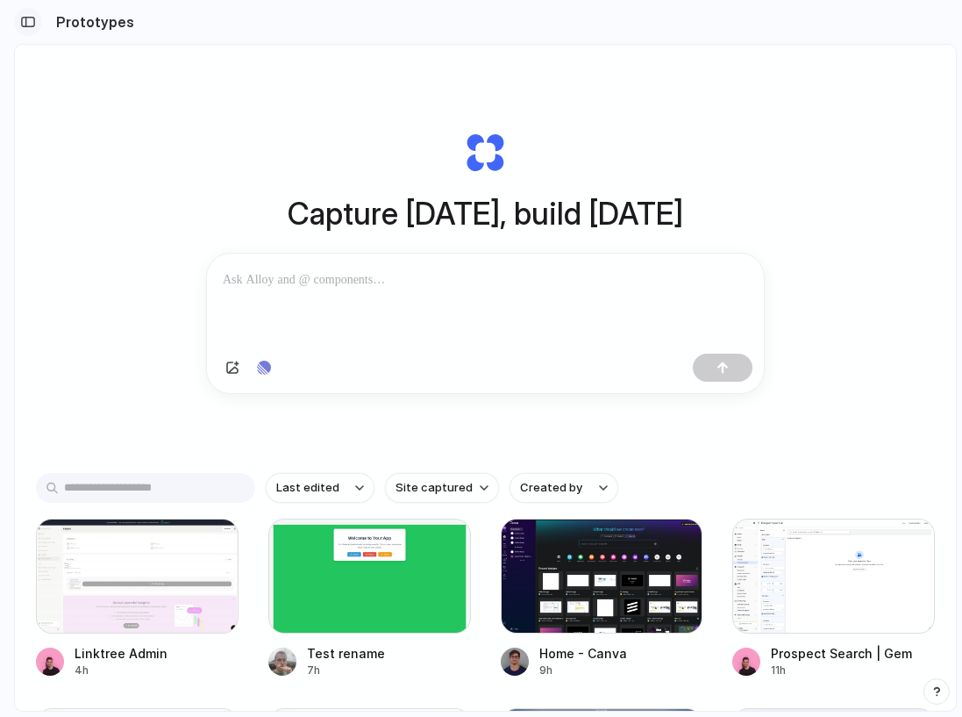
click at [33, 21] on div "button" at bounding box center [28, 22] width 16 height 12
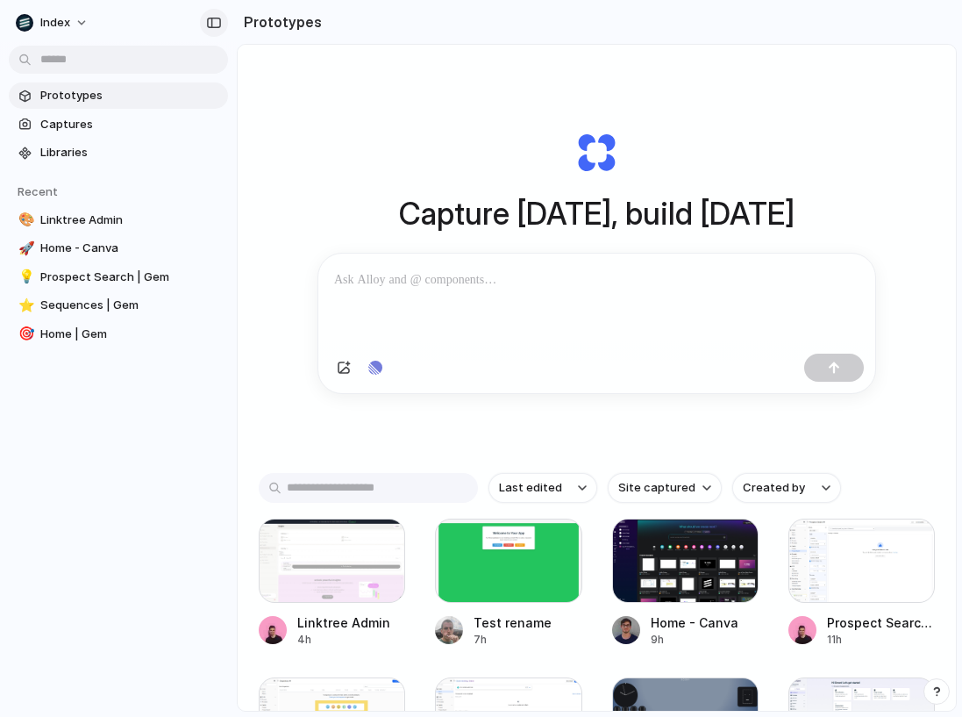
click at [218, 21] on div "button" at bounding box center [214, 23] width 16 height 12
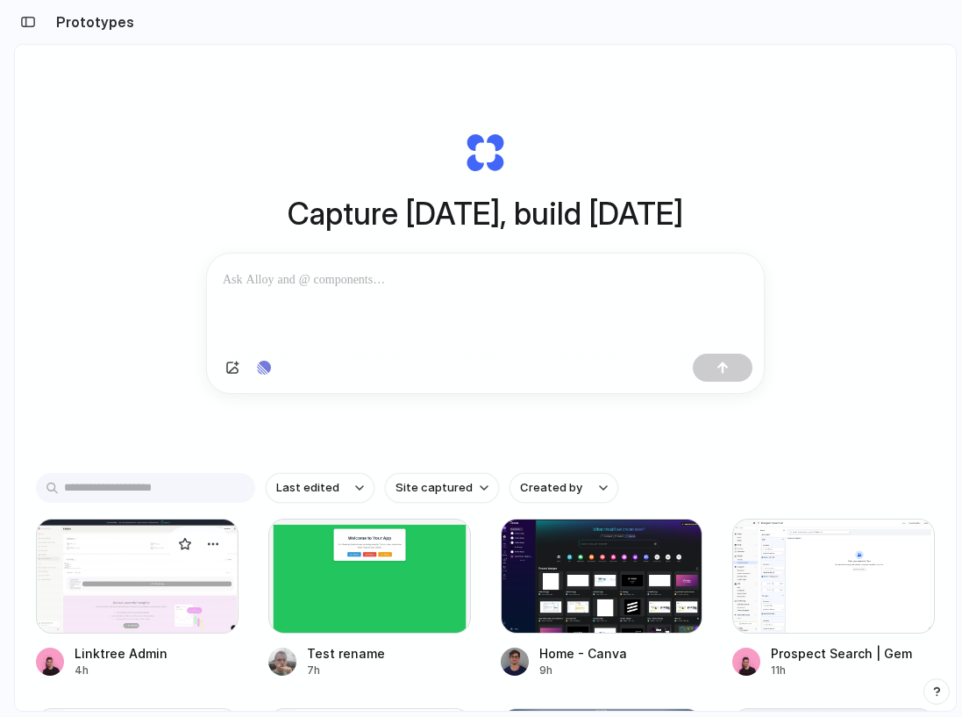
click at [120, 602] on div at bounding box center [137, 577] width 203 height 116
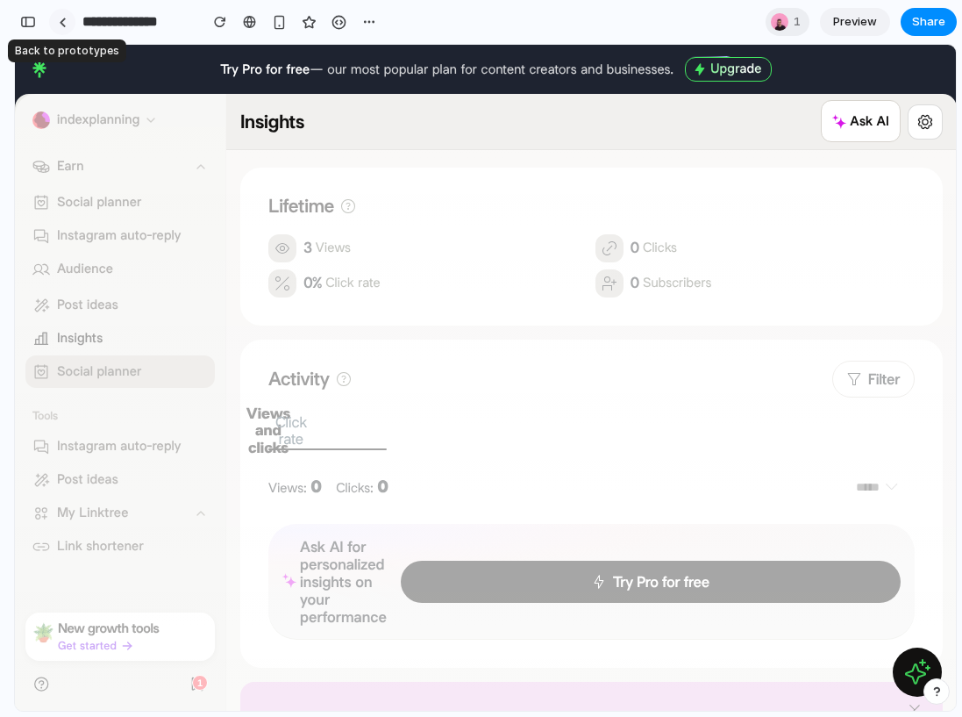
click at [64, 21] on div at bounding box center [63, 23] width 8 height 10
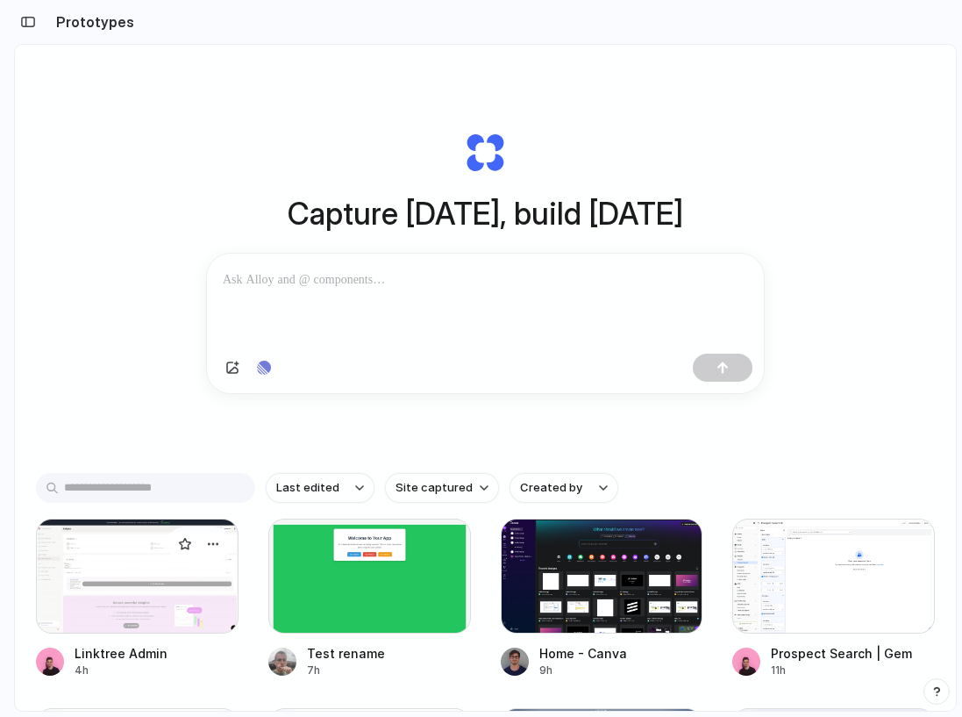
click at [125, 621] on div at bounding box center [137, 577] width 203 height 116
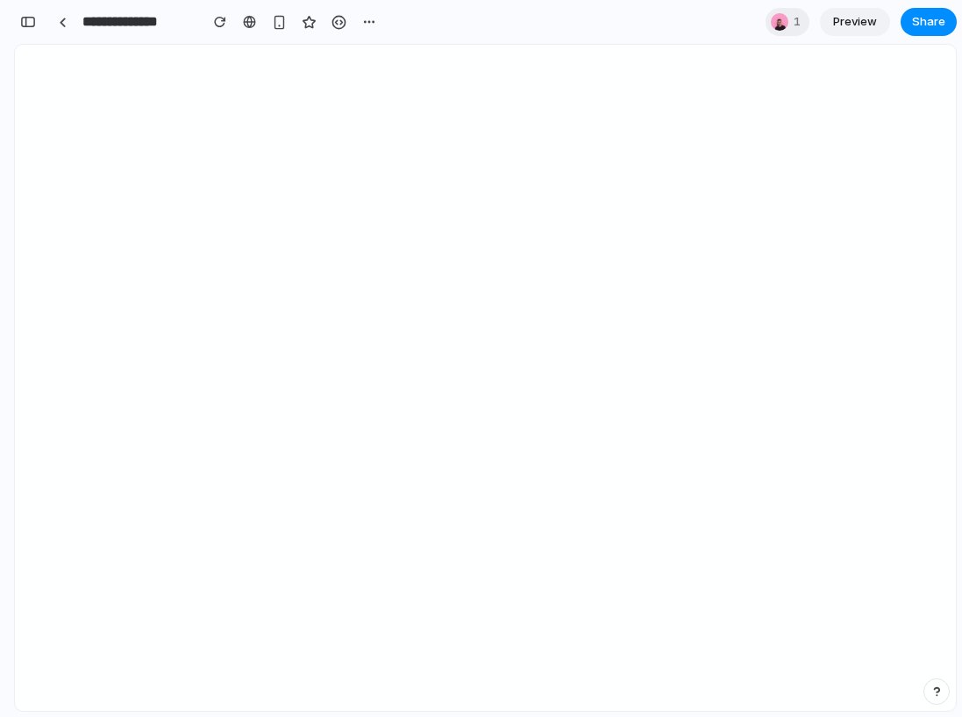
scroll to position [333, 0]
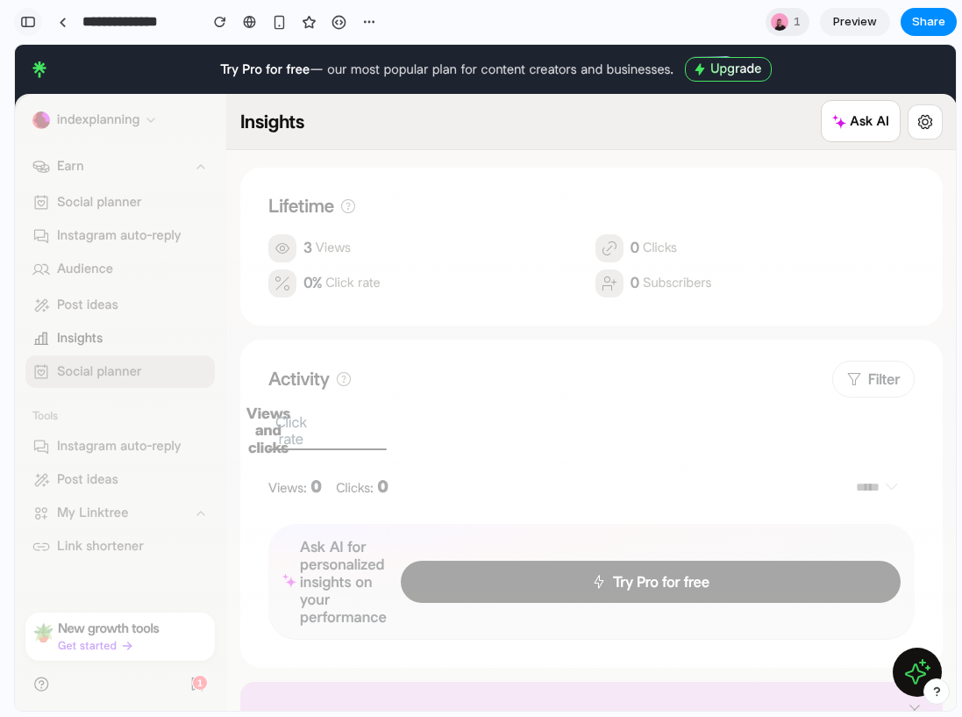
click at [32, 24] on div "button" at bounding box center [28, 22] width 16 height 12
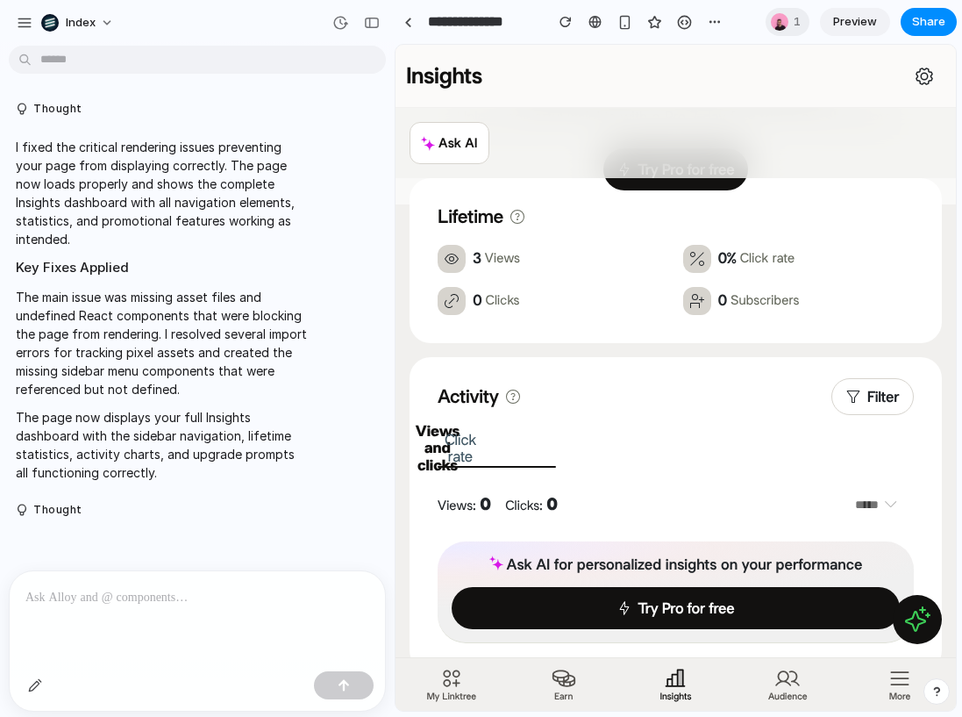
scroll to position [0, 0]
click at [411, 16] on link at bounding box center [408, 22] width 26 height 26
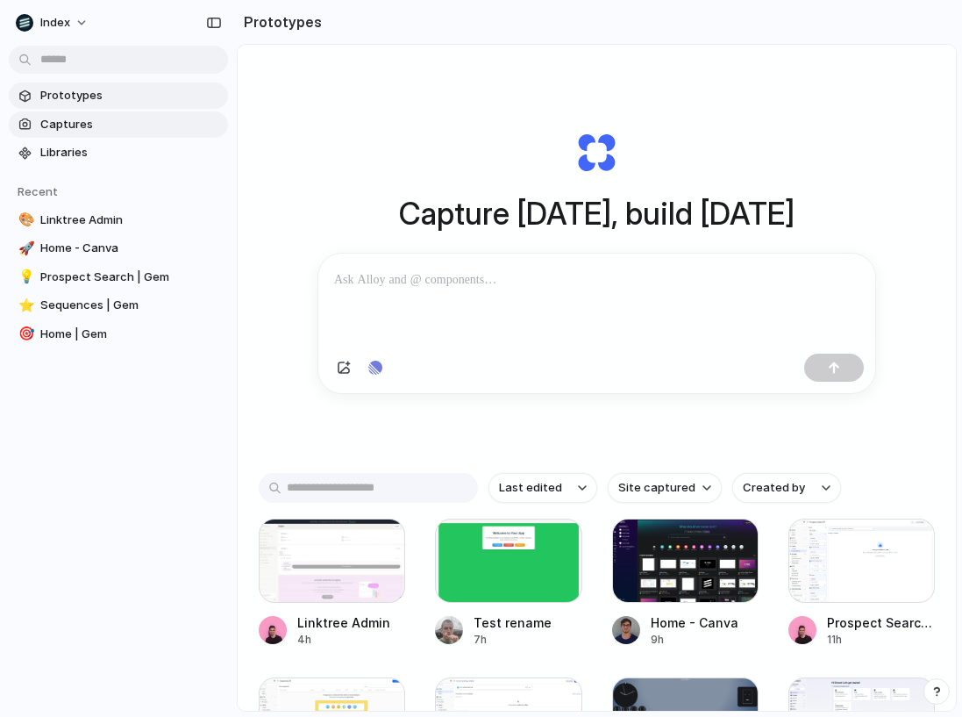
click at [115, 114] on link "Captures" at bounding box center [118, 124] width 219 height 26
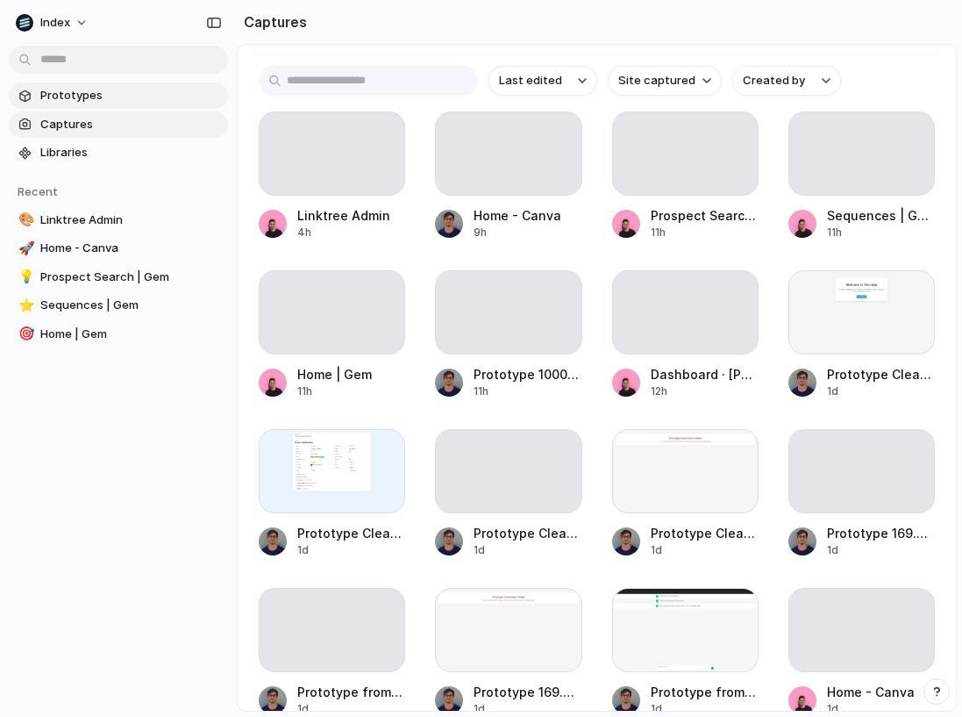
click at [118, 95] on span "Prototypes" at bounding box center [130, 96] width 181 height 18
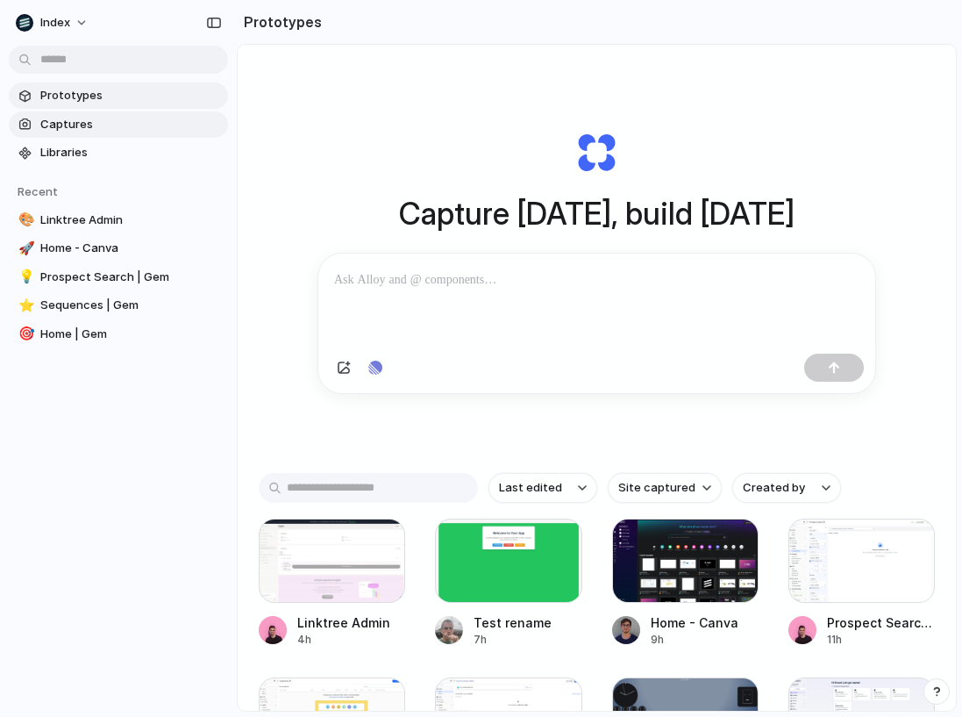
click at [118, 122] on span "Captures" at bounding box center [130, 125] width 181 height 18
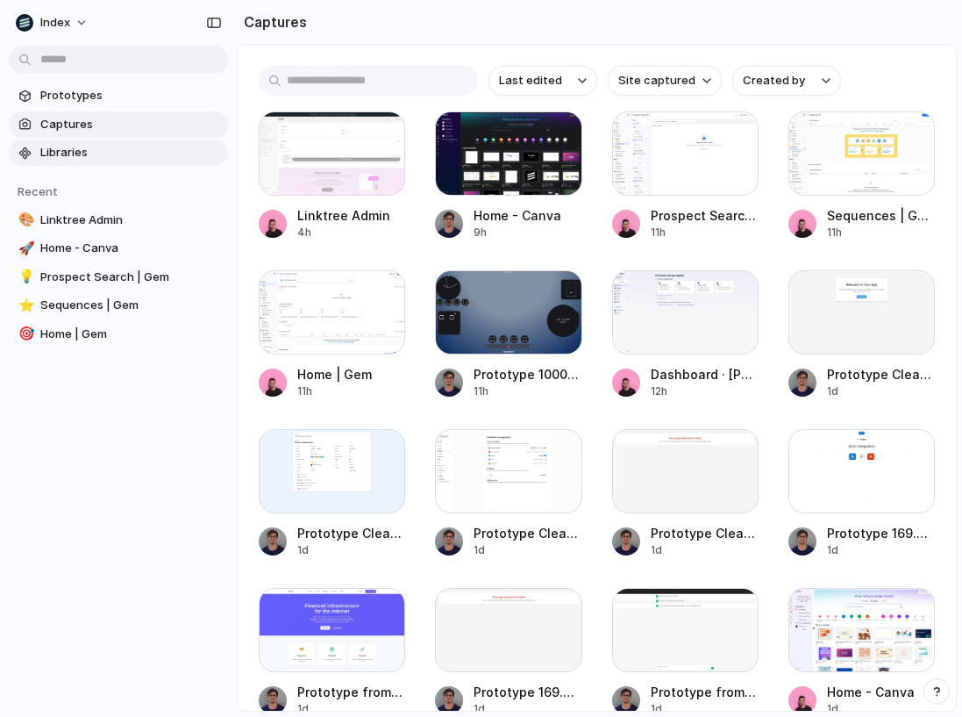
click at [118, 154] on span "Libraries" at bounding box center [130, 153] width 181 height 18
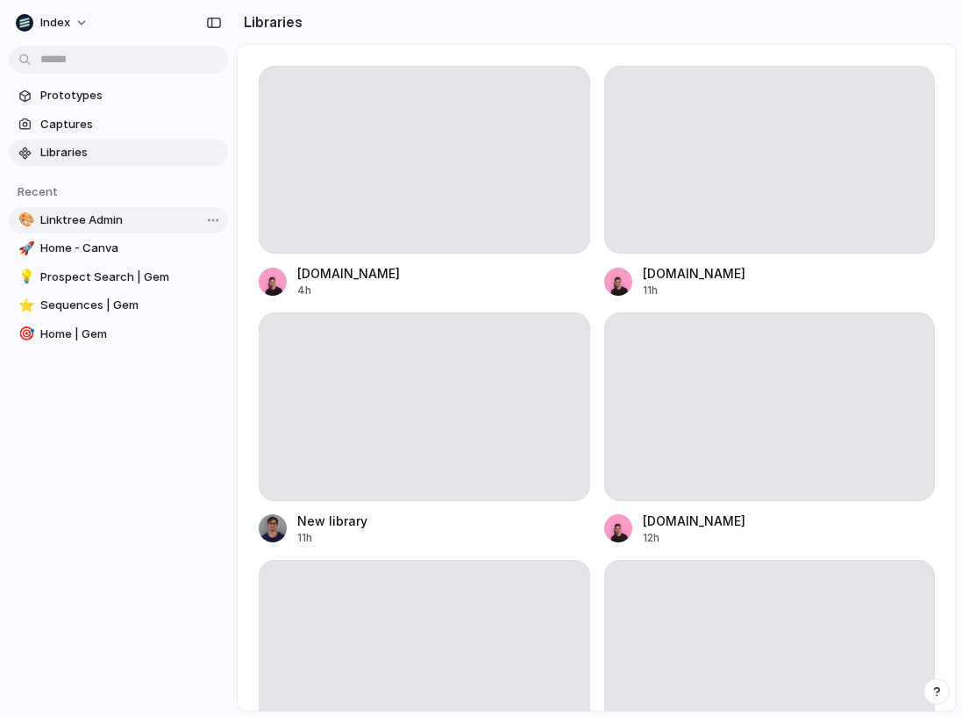
click at [126, 225] on span "Linktree Admin" at bounding box center [130, 220] width 181 height 18
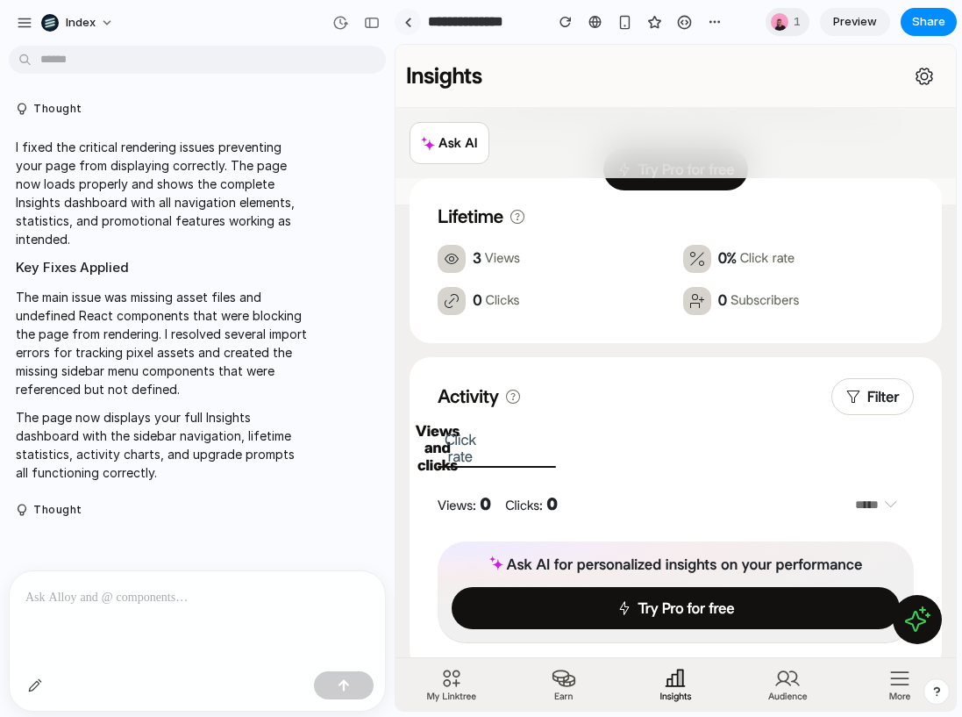
click at [405, 23] on div at bounding box center [408, 23] width 8 height 10
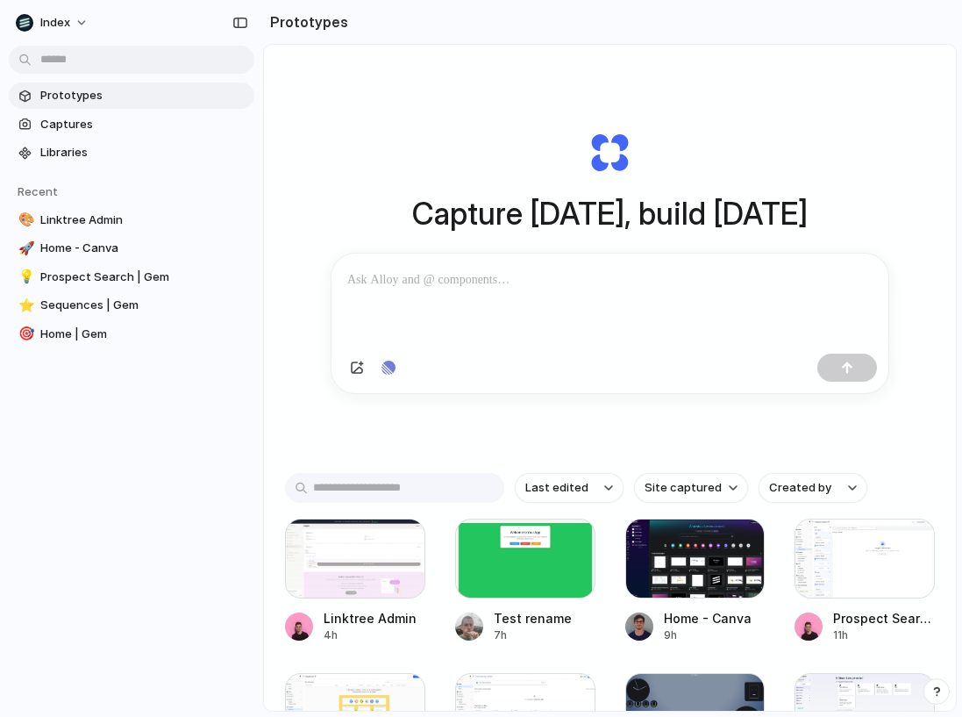
drag, startPoint x: 233, startPoint y: 178, endPoint x: 352, endPoint y: 167, distance: 119.0
click at [240, 18] on div "button" at bounding box center [241, 23] width 16 height 12
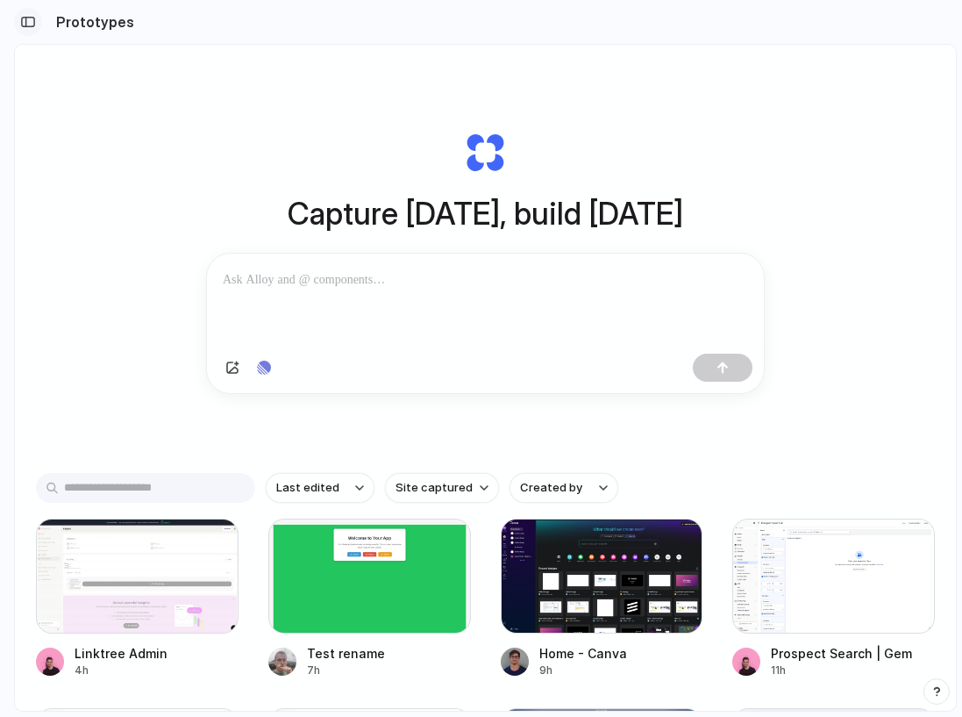
click at [32, 13] on button "button" at bounding box center [28, 22] width 28 height 28
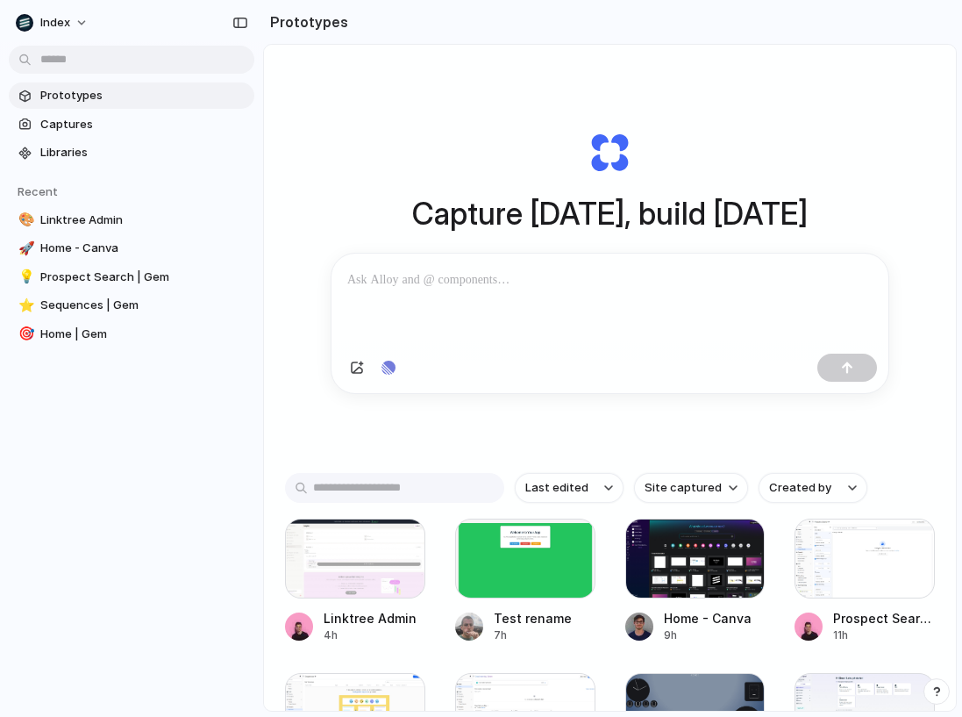
drag, startPoint x: 262, startPoint y: 181, endPoint x: 220, endPoint y: 179, distance: 42.2
click at [220, 179] on div "Index Prototypes Captures Libraries Recent 🎨 Linktree Admin 🚀 Home - Canva 💡 Pr…" at bounding box center [481, 358] width 962 height 717
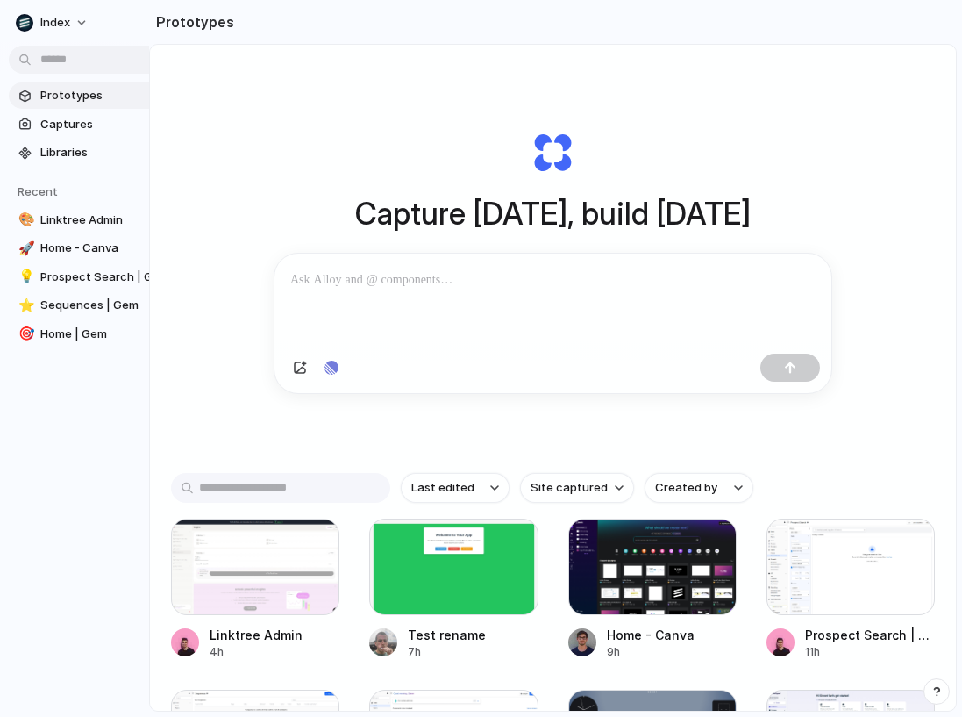
drag, startPoint x: 262, startPoint y: 181, endPoint x: 146, endPoint y: 184, distance: 116.7
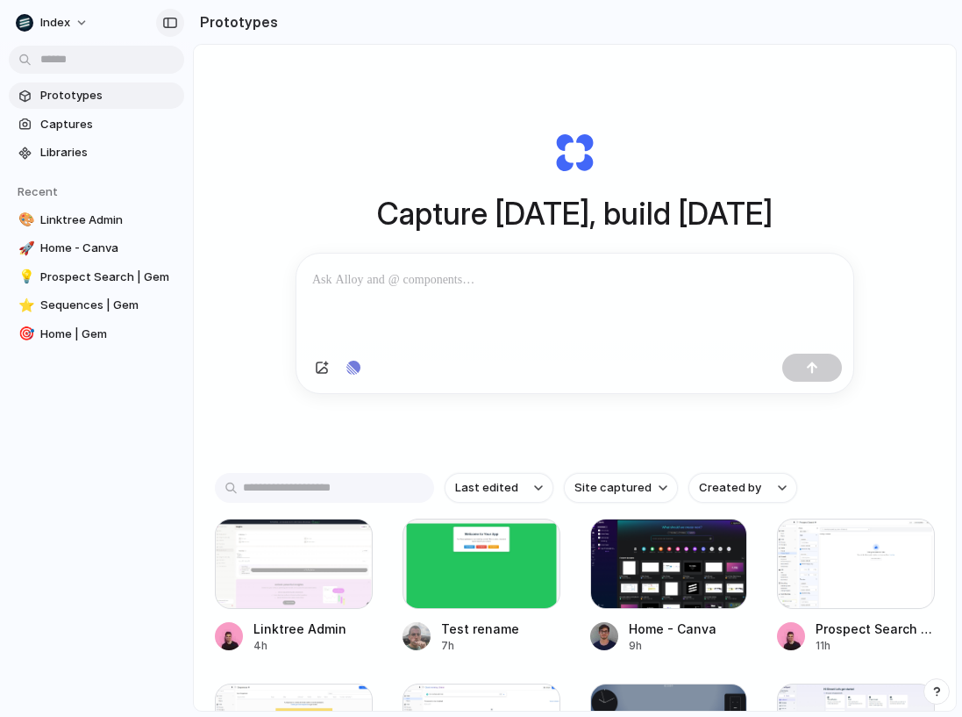
click at [173, 20] on div "button" at bounding box center [170, 23] width 16 height 12
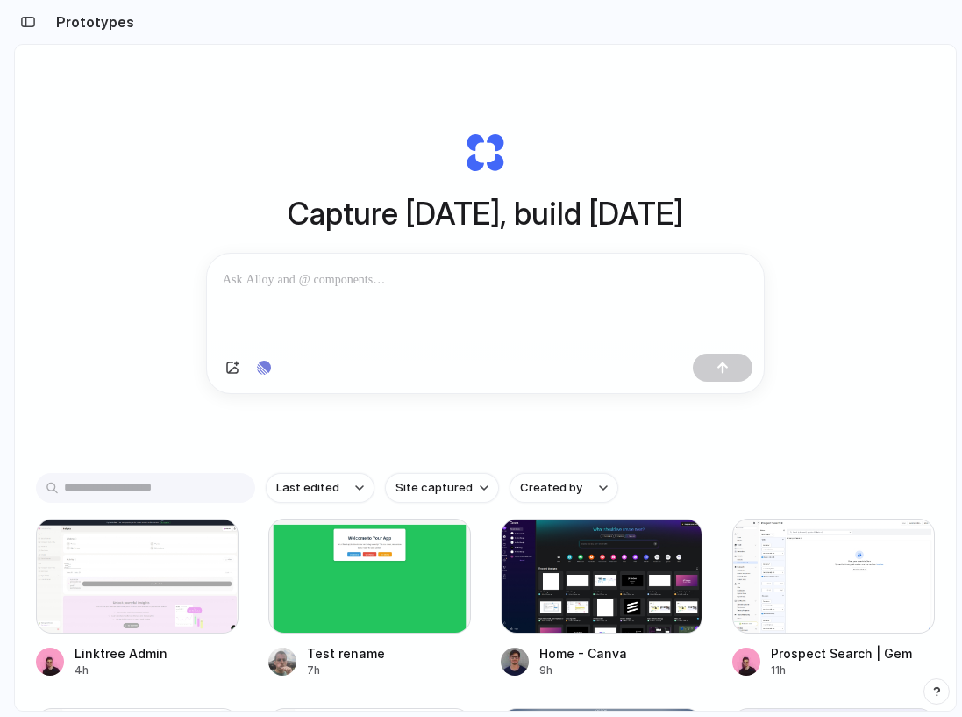
click at [12, 18] on div at bounding box center [8, 358] width 16 height 717
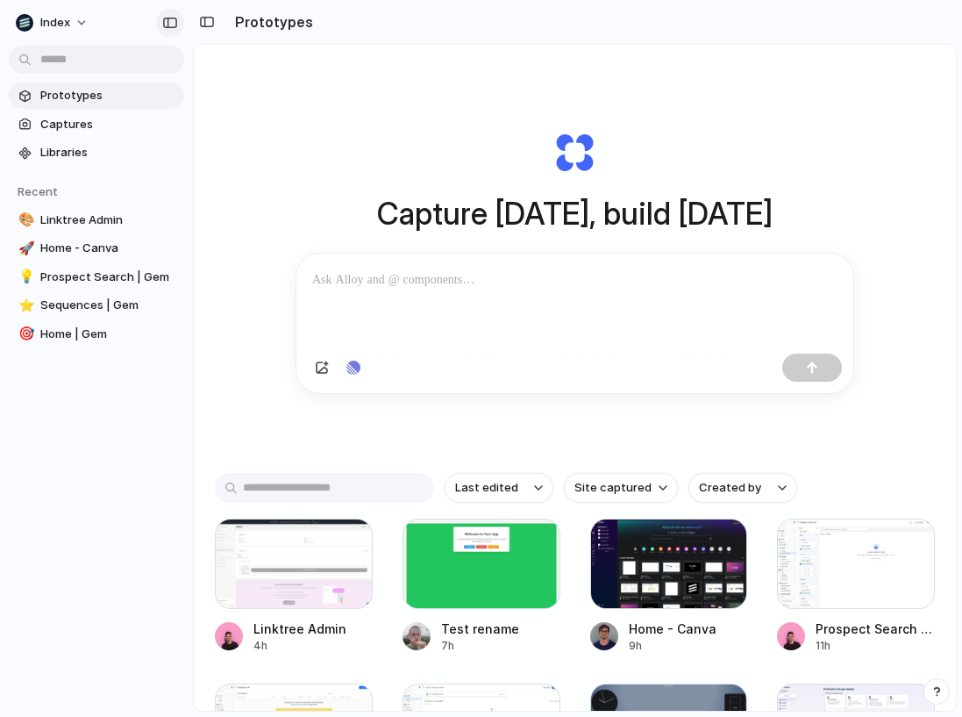
click at [162, 24] on div "button" at bounding box center [170, 23] width 16 height 12
